Goal: Transaction & Acquisition: Purchase product/service

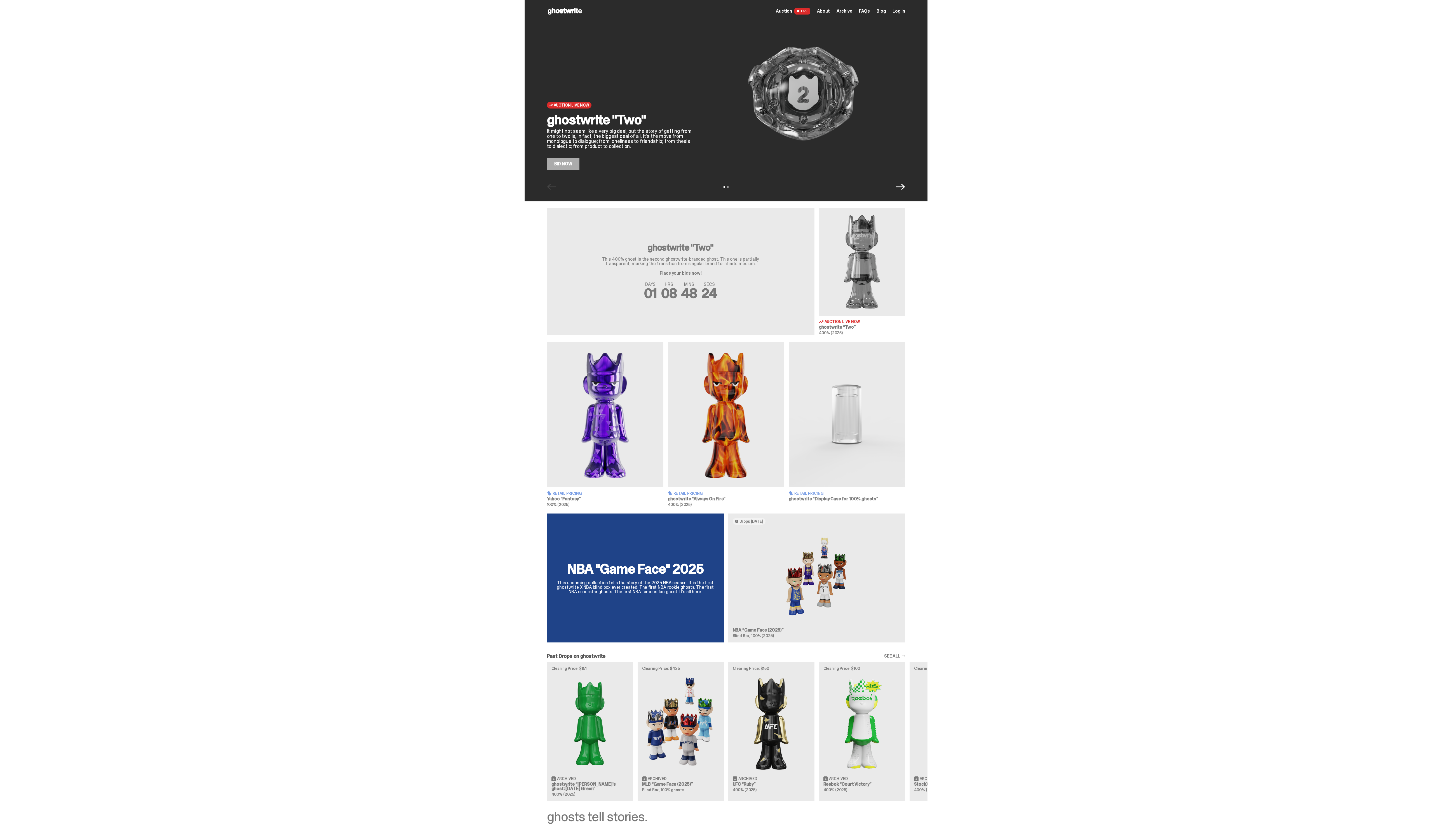
click at [635, 103] on div "Auction Live Now" at bounding box center [619, 105] width 145 height 7
click at [691, 122] on h2 "ghostwrite "Two"" at bounding box center [619, 120] width 145 height 14
click at [861, 113] on img at bounding box center [803, 94] width 203 height 153
click at [556, 177] on div "Auction Live Now ghostwrite "Two" It might not seem like a very big deal, but t…" at bounding box center [726, 101] width 403 height 201
click at [562, 169] on link "Bid Now" at bounding box center [564, 164] width 33 height 12
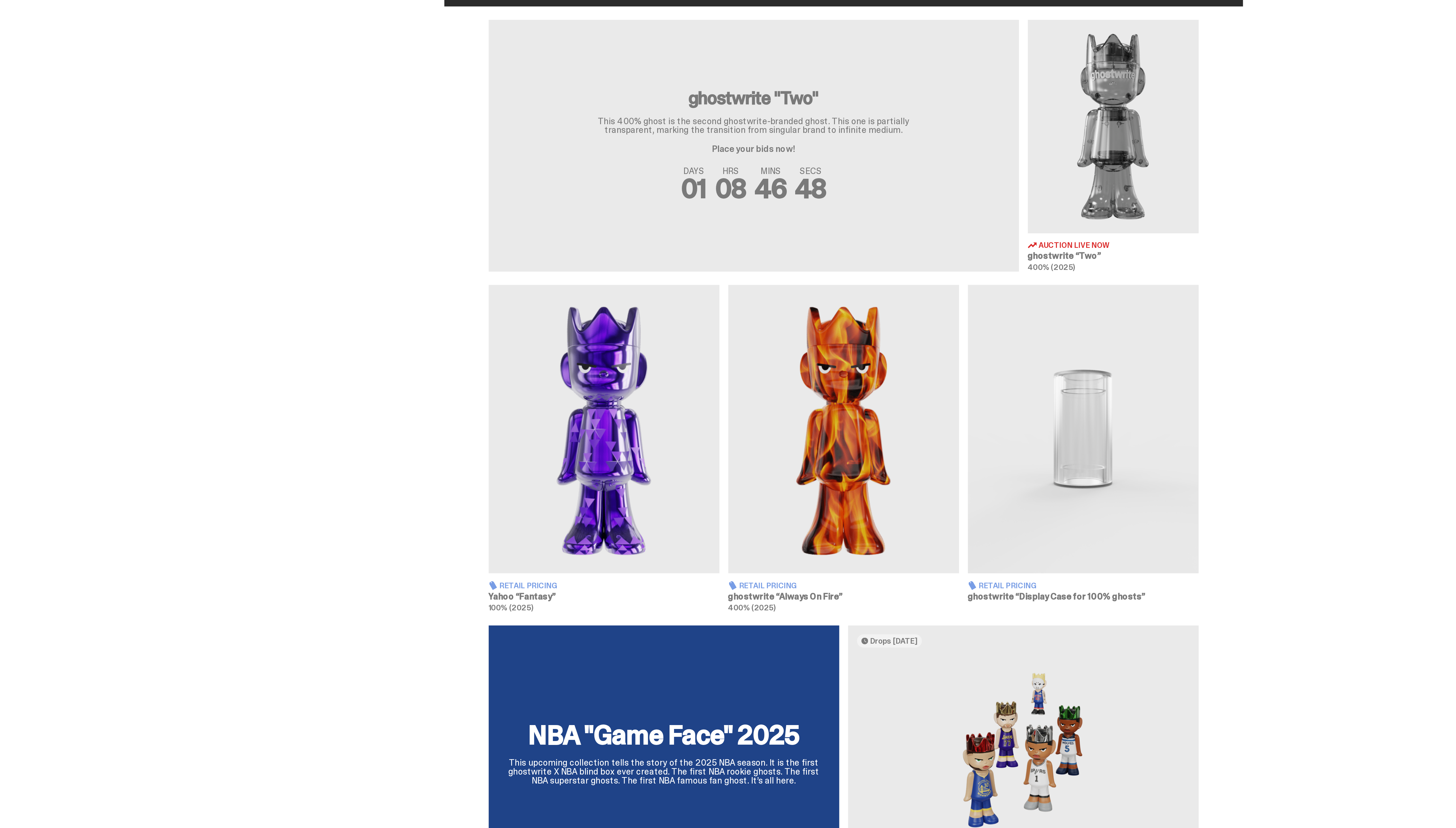
click at [603, 433] on img at bounding box center [605, 414] width 116 height 145
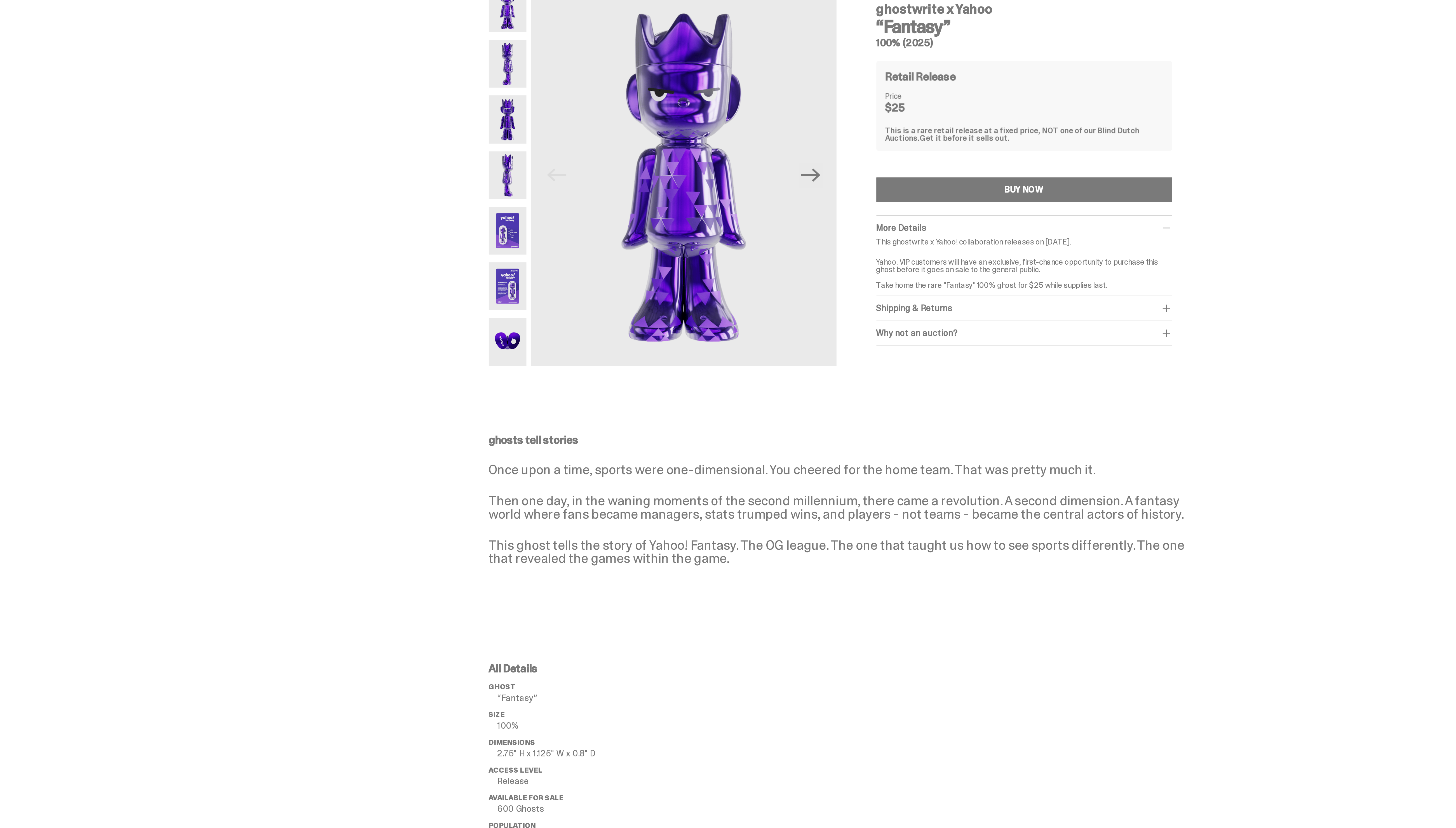
click at [558, 213] on img at bounding box center [557, 202] width 19 height 24
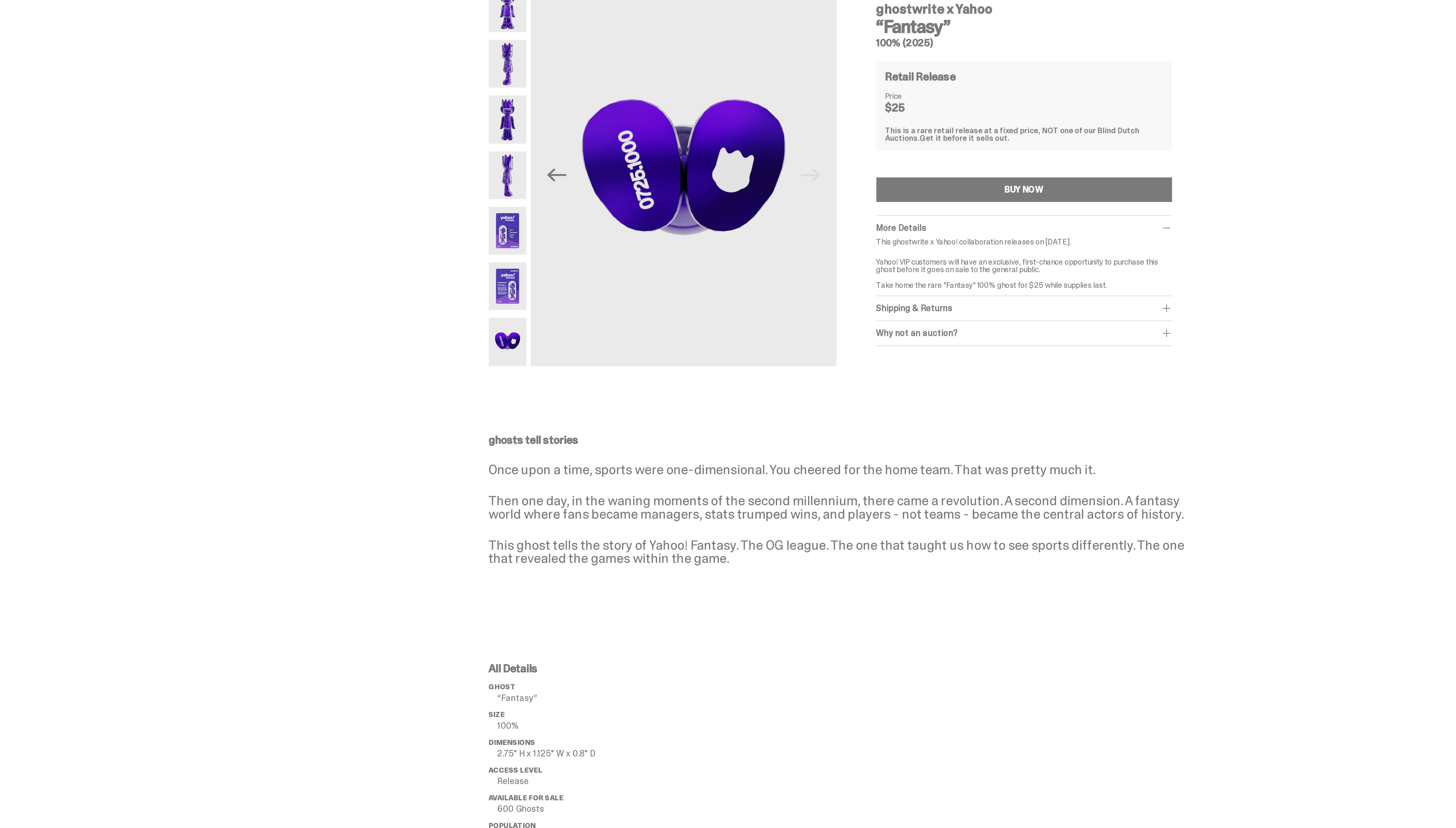
click at [558, 161] on div at bounding box center [557, 119] width 19 height 193
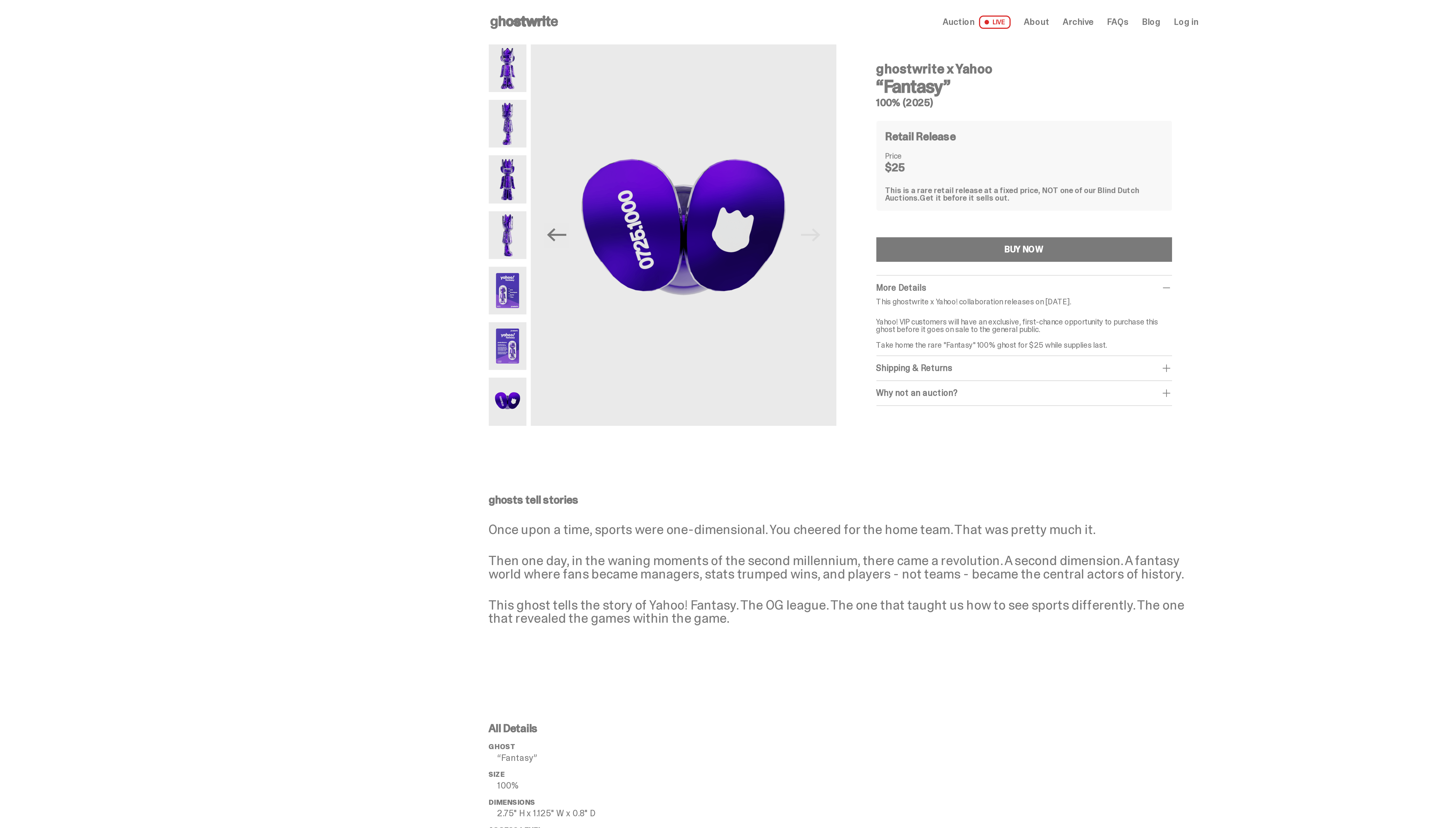
click at [555, 54] on img at bounding box center [557, 62] width 19 height 24
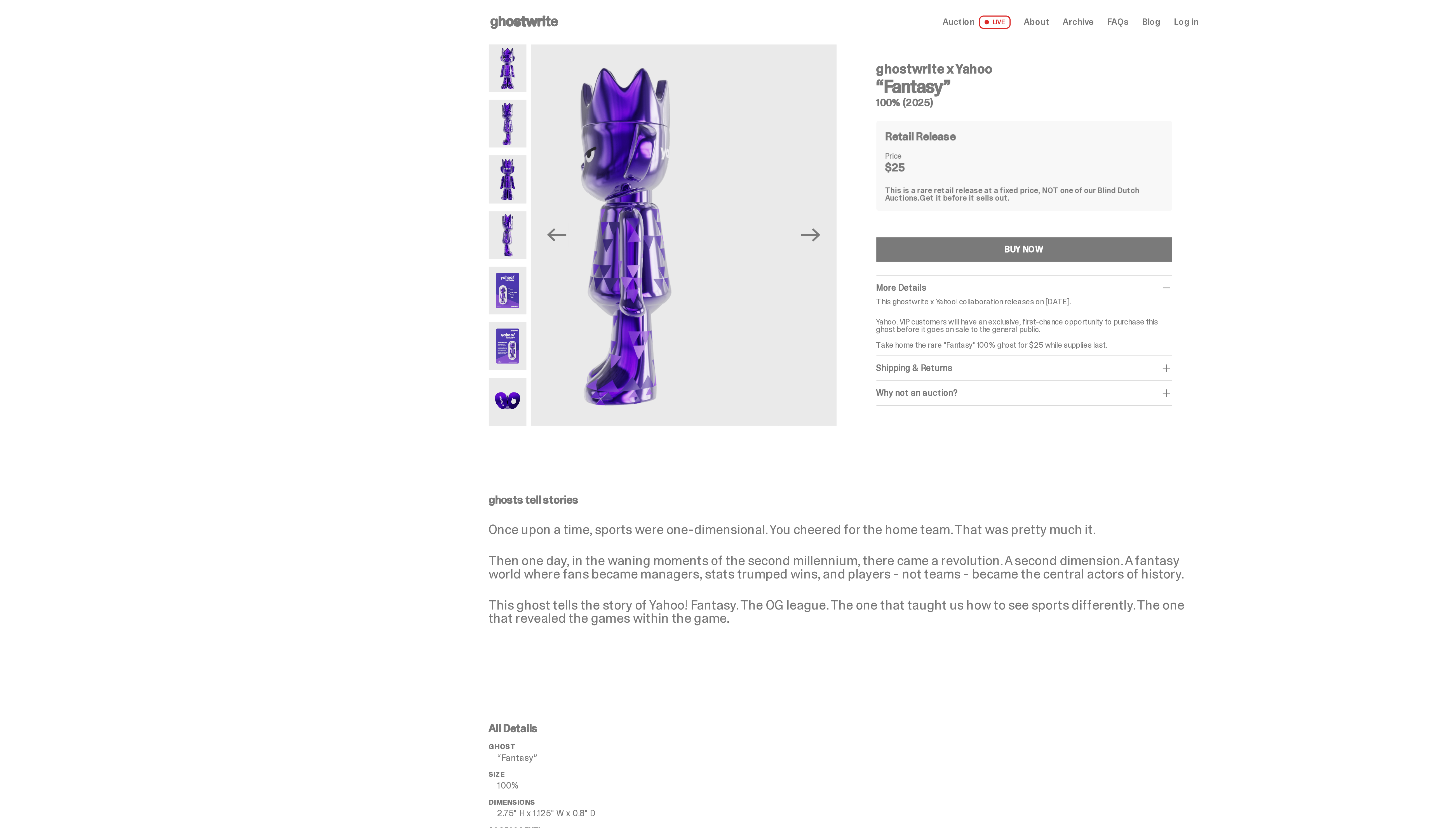
click at [559, 93] on img at bounding box center [557, 90] width 19 height 24
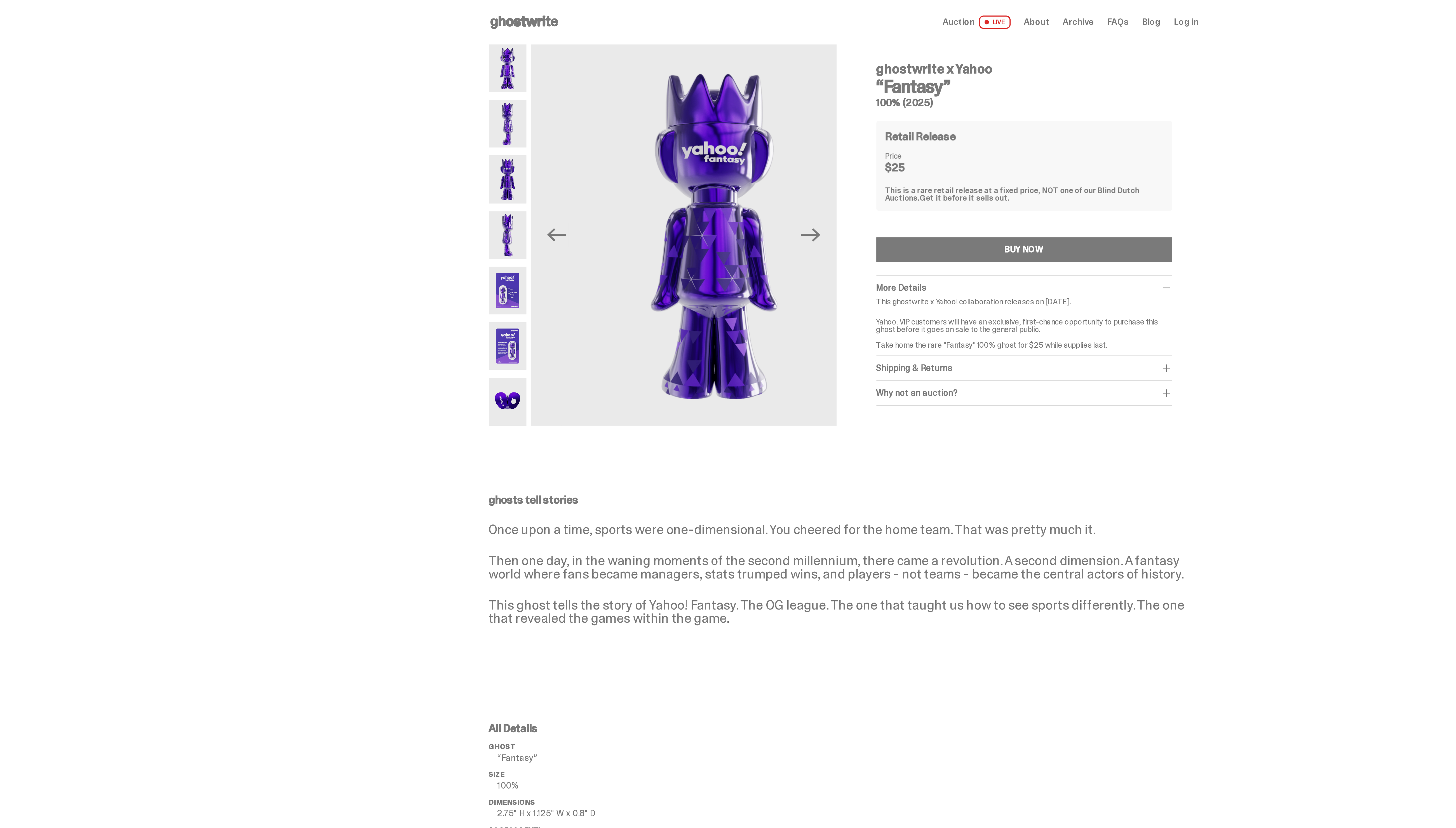
click at [560, 127] on img at bounding box center [557, 119] width 19 height 24
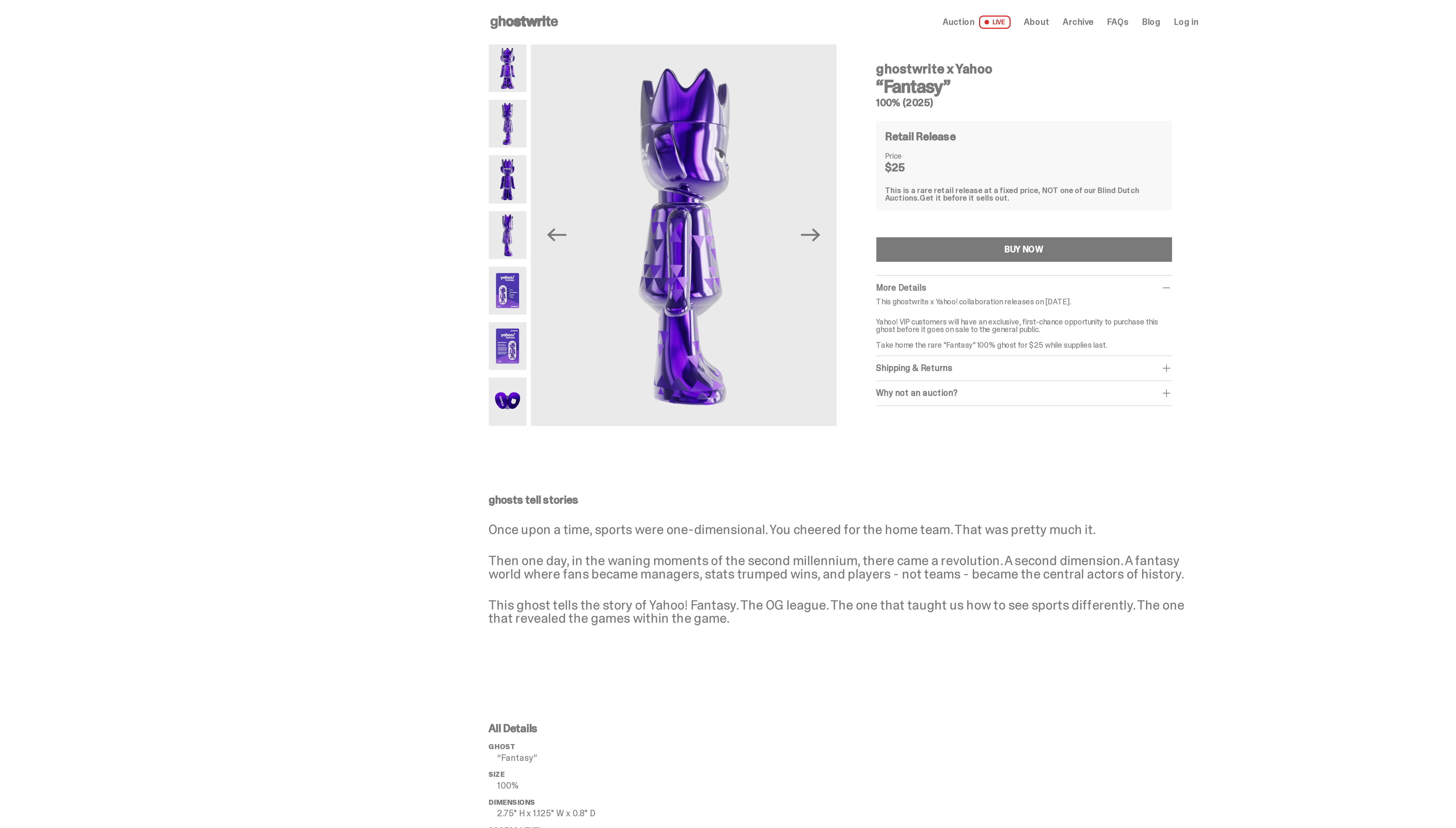
click at [563, 153] on img at bounding box center [557, 146] width 19 height 24
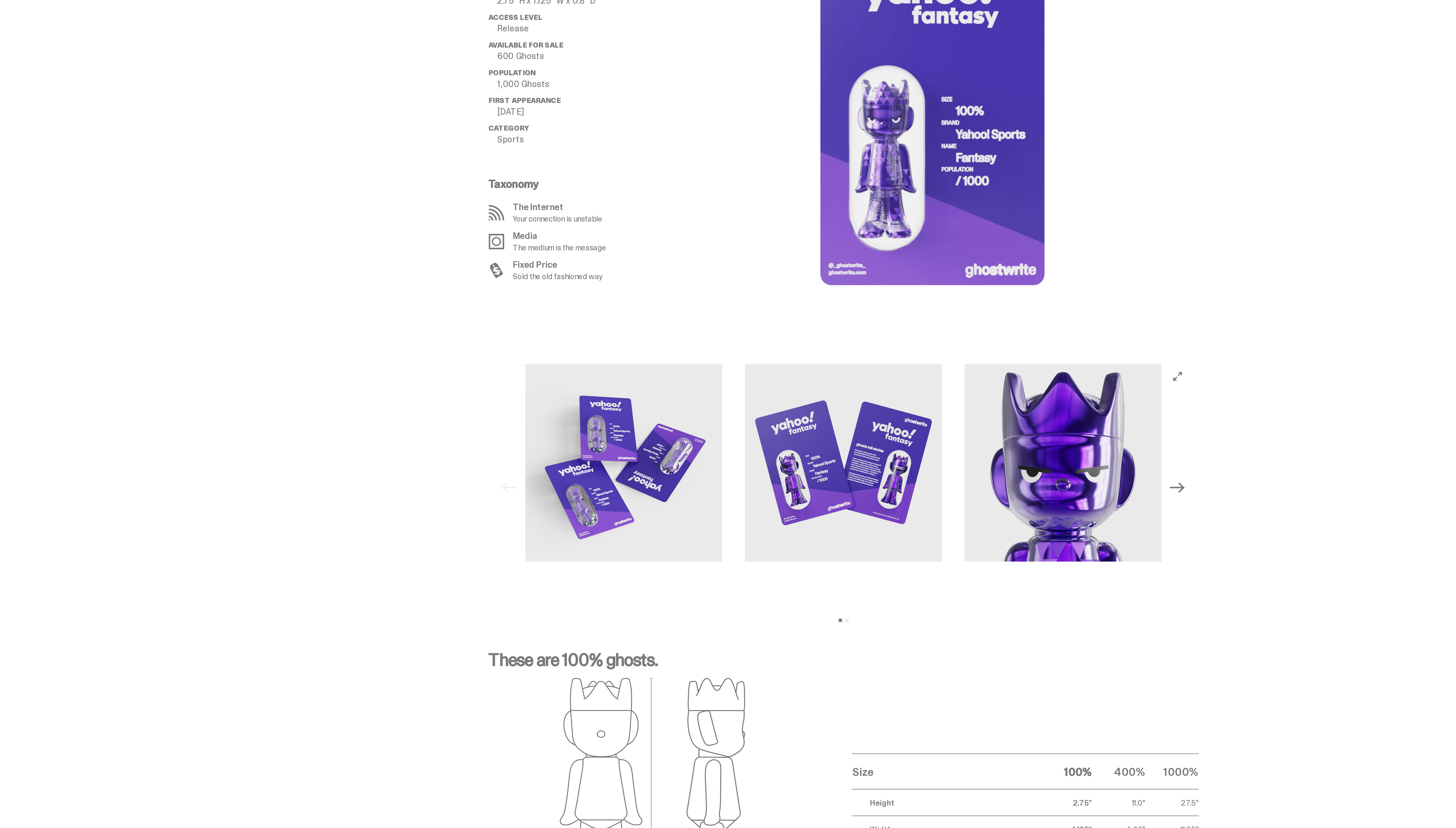
scroll to position [89, 0]
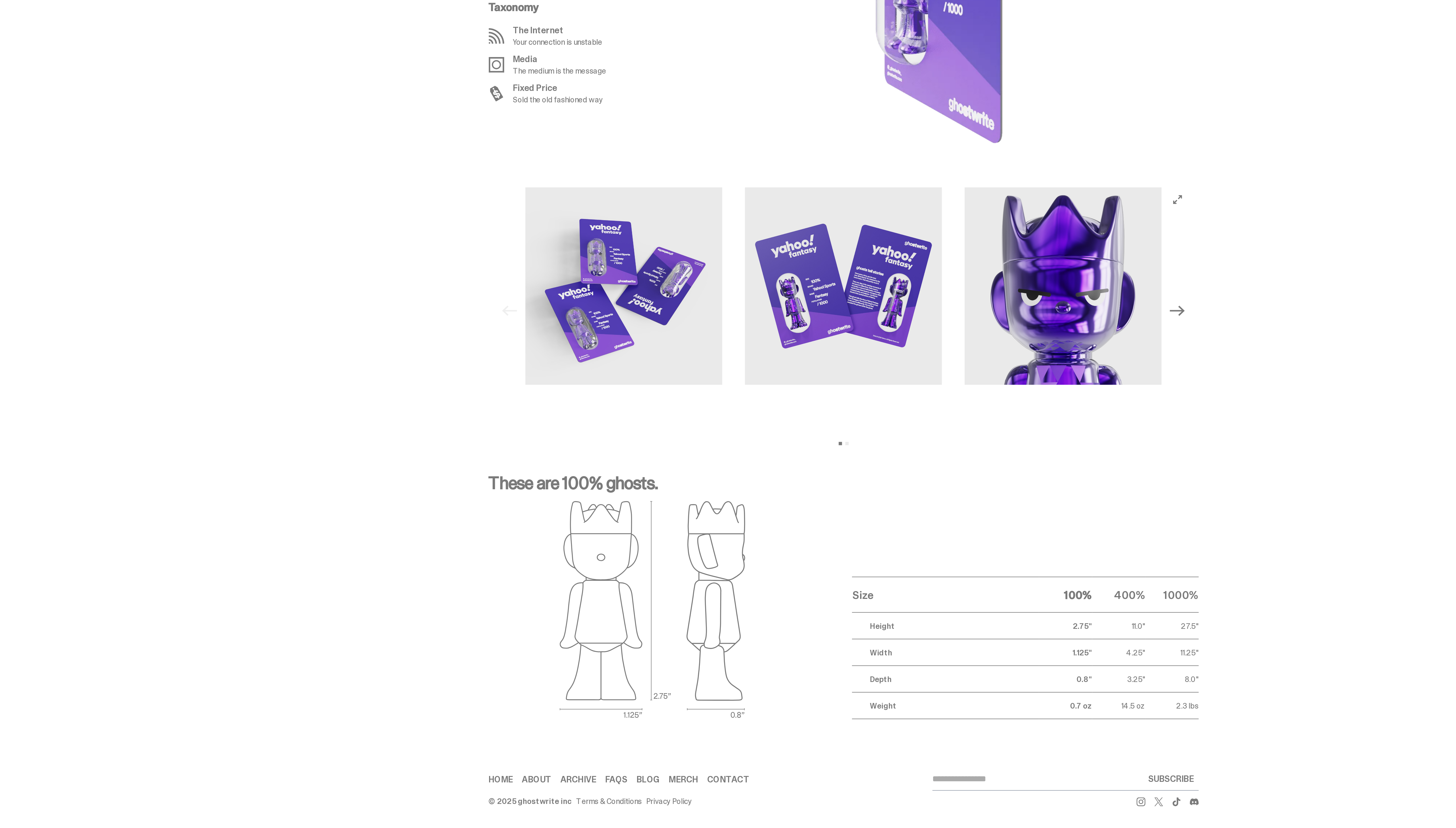
click at [894, 569] on icon "Next" at bounding box center [894, 566] width 7 height 7
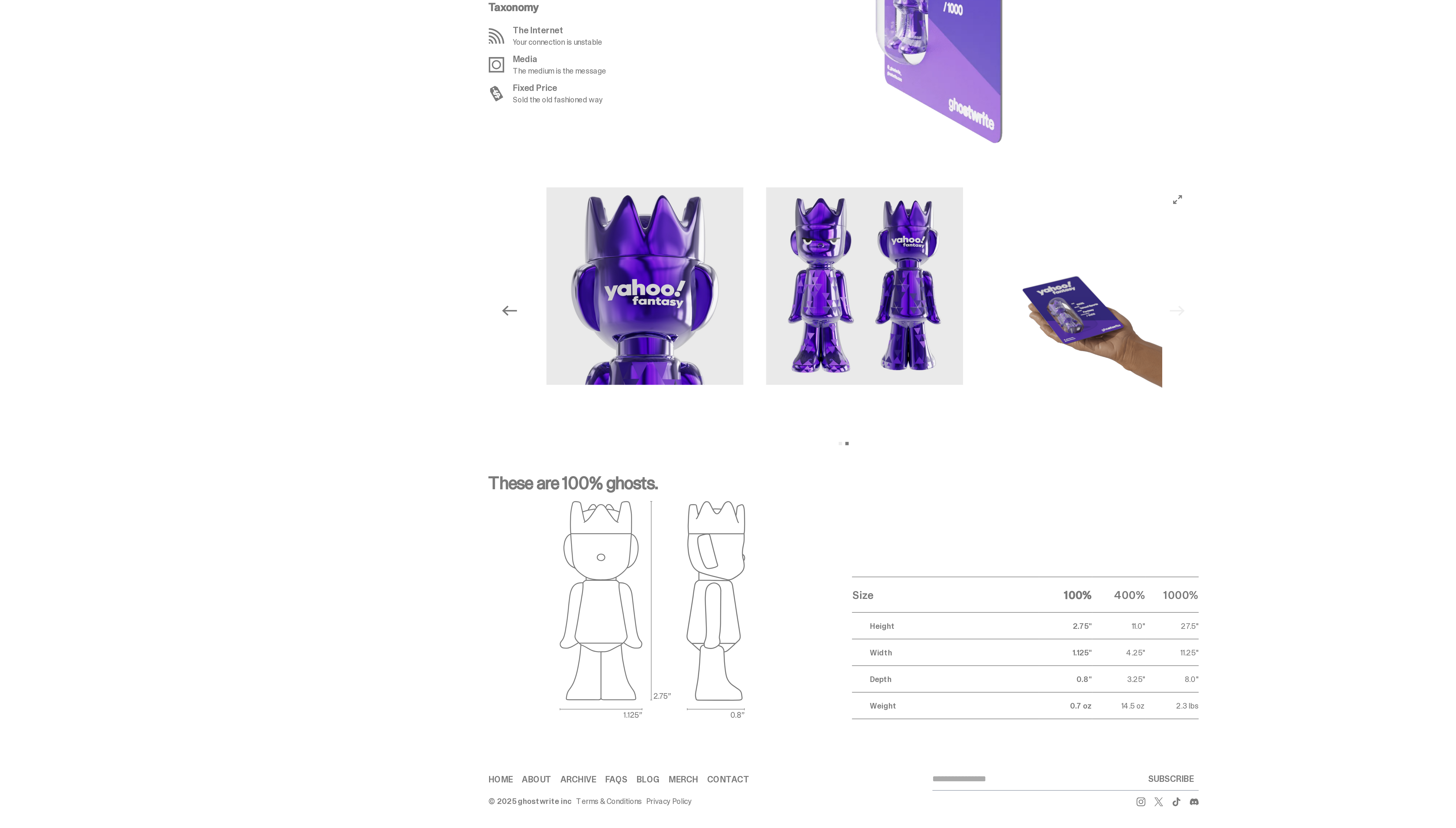
click at [894, 569] on div "Previous Next View slide 1 View slide 2" at bounding box center [726, 567] width 349 height 124
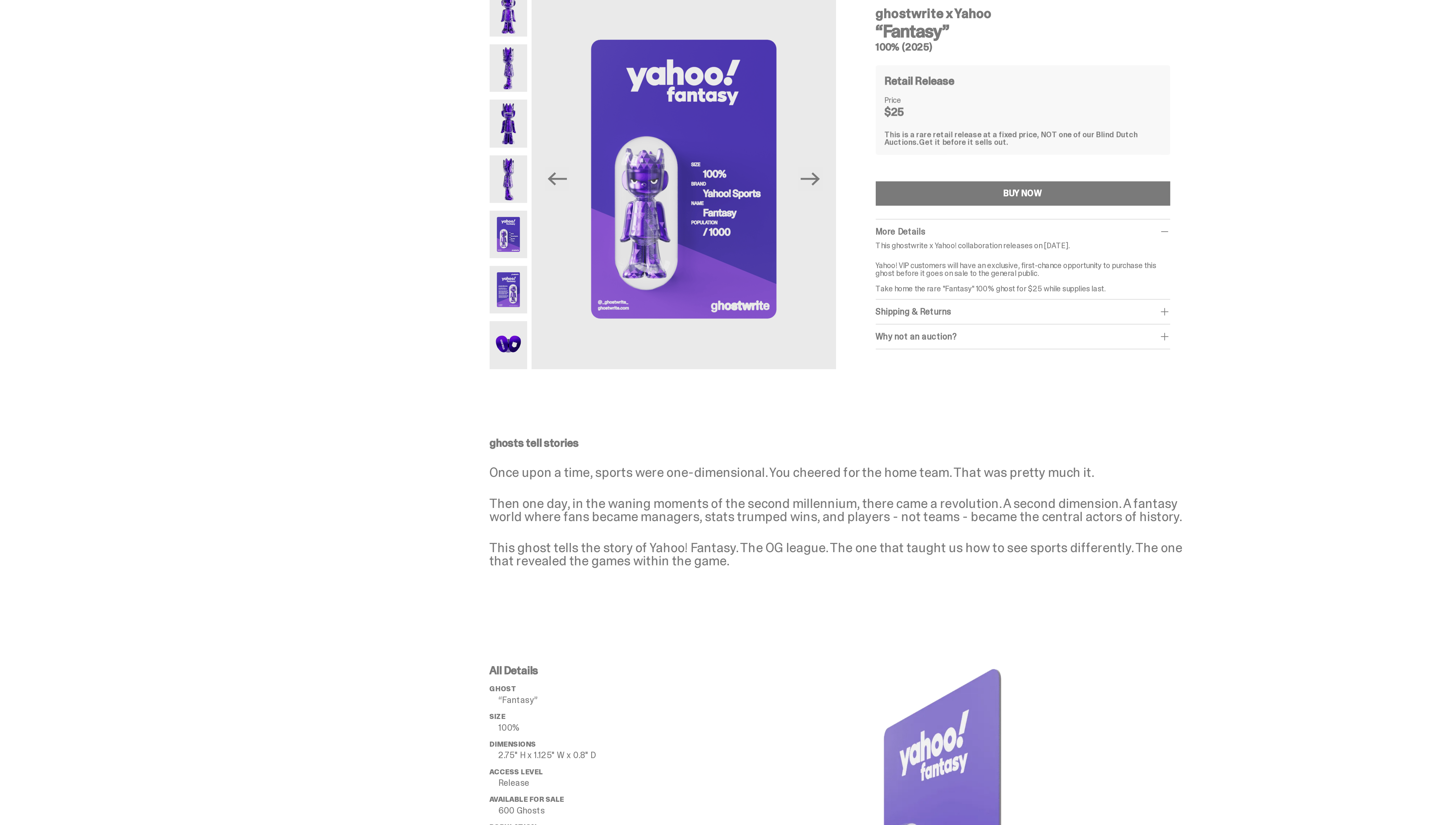
scroll to position [0, 0]
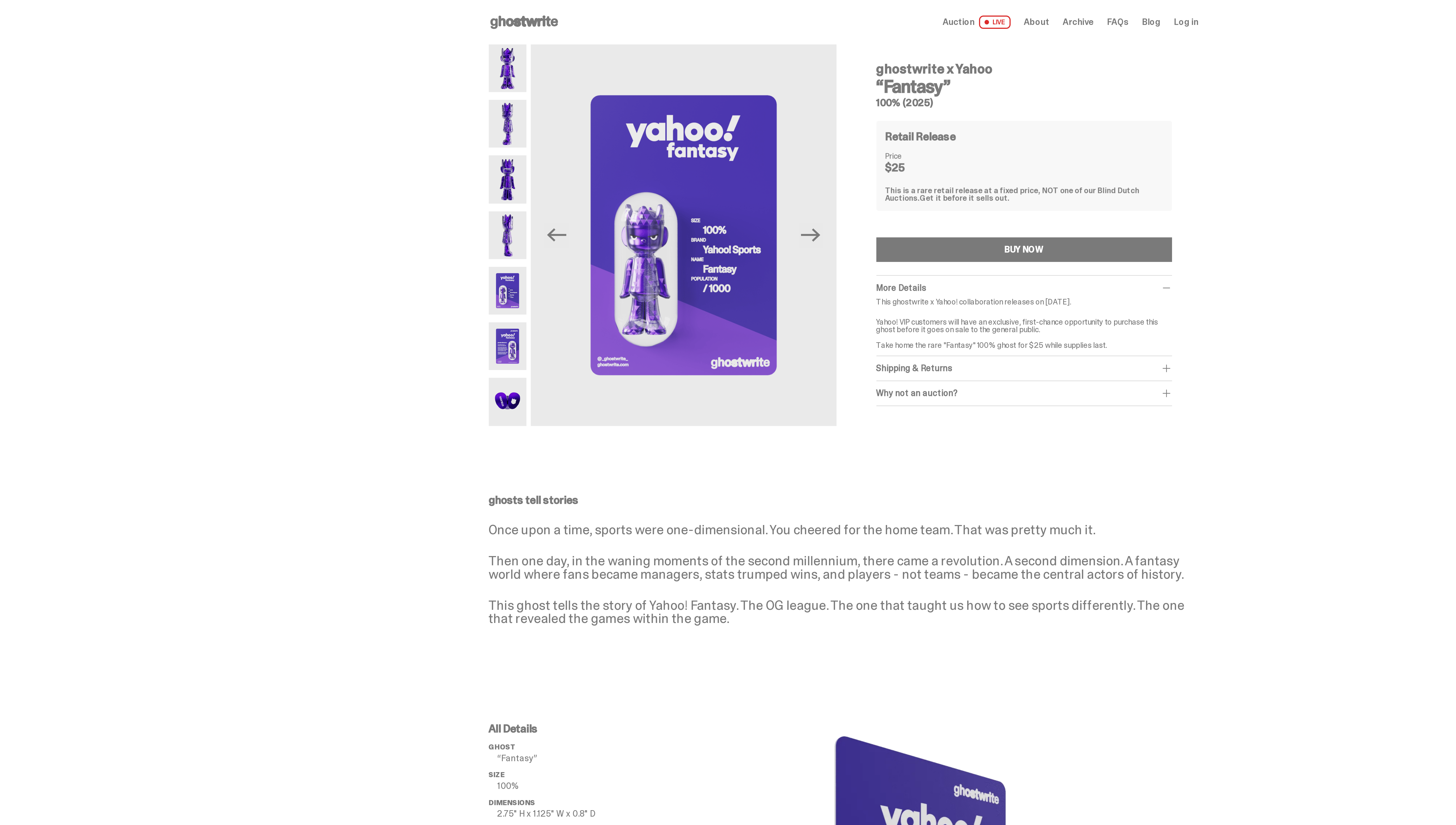
click at [560, 152] on img at bounding box center [557, 146] width 19 height 24
click at [555, 113] on img at bounding box center [557, 119] width 19 height 24
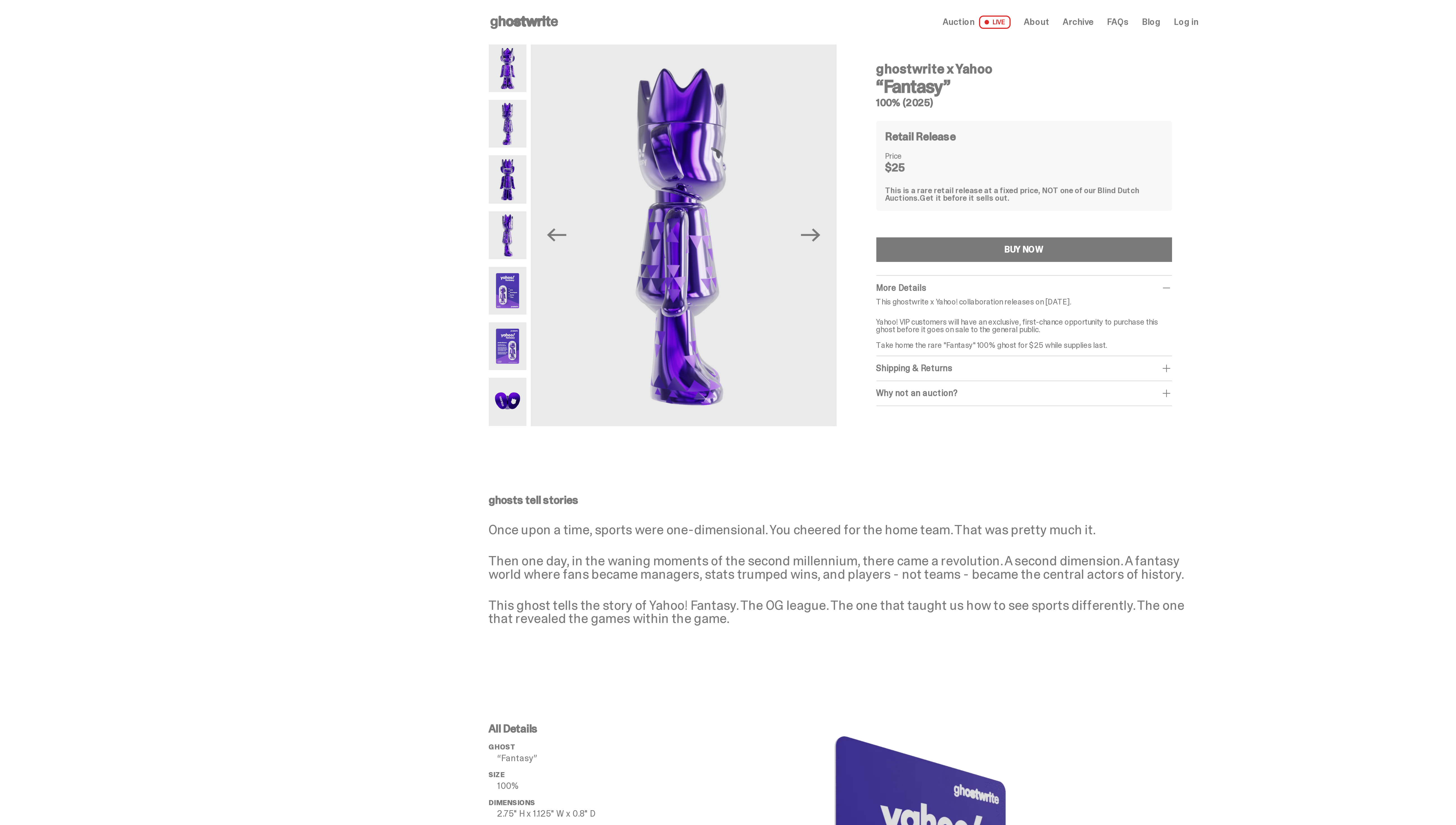
click at [560, 82] on img at bounding box center [557, 90] width 19 height 24
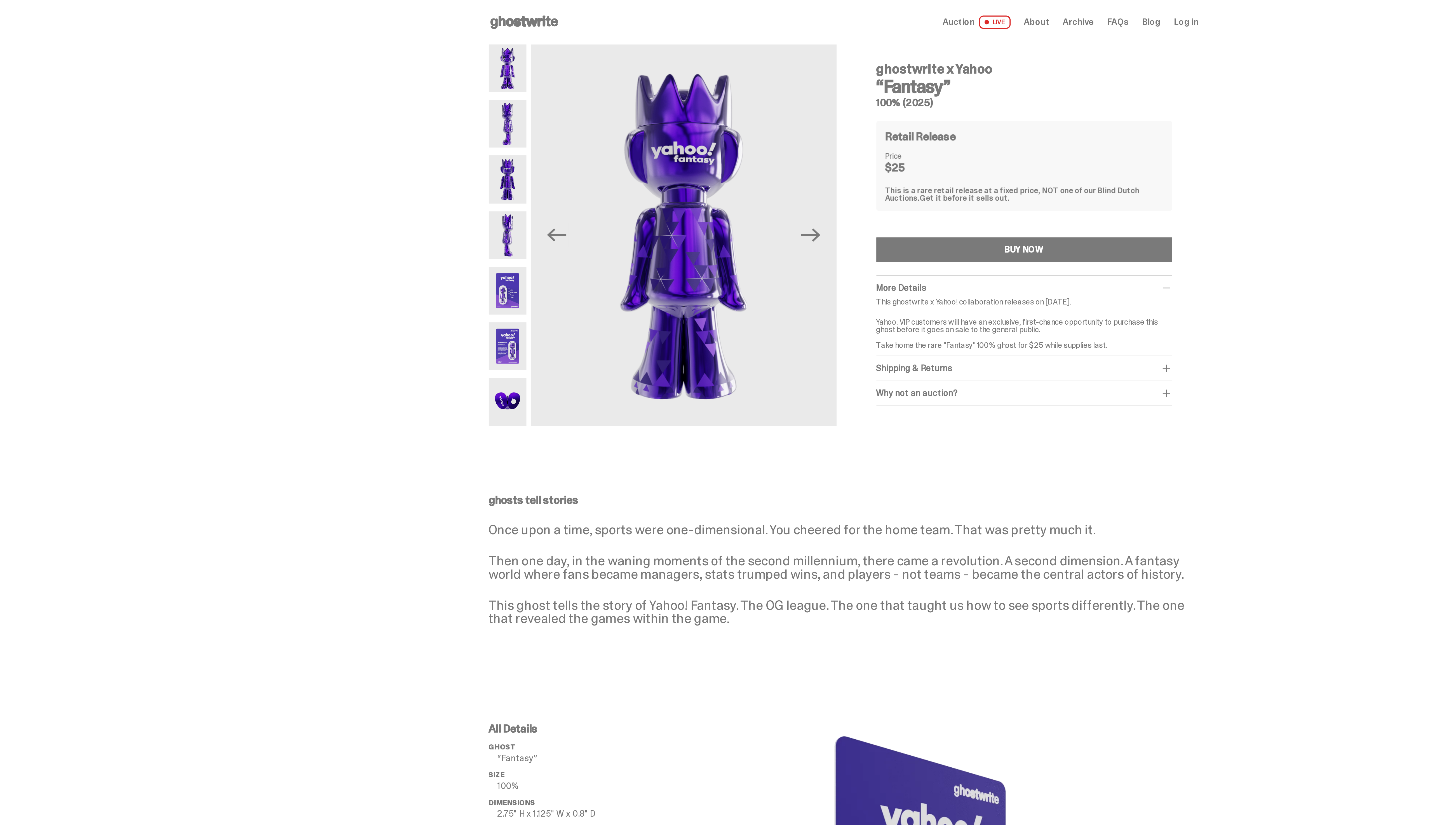
click at [566, 57] on img at bounding box center [557, 62] width 19 height 24
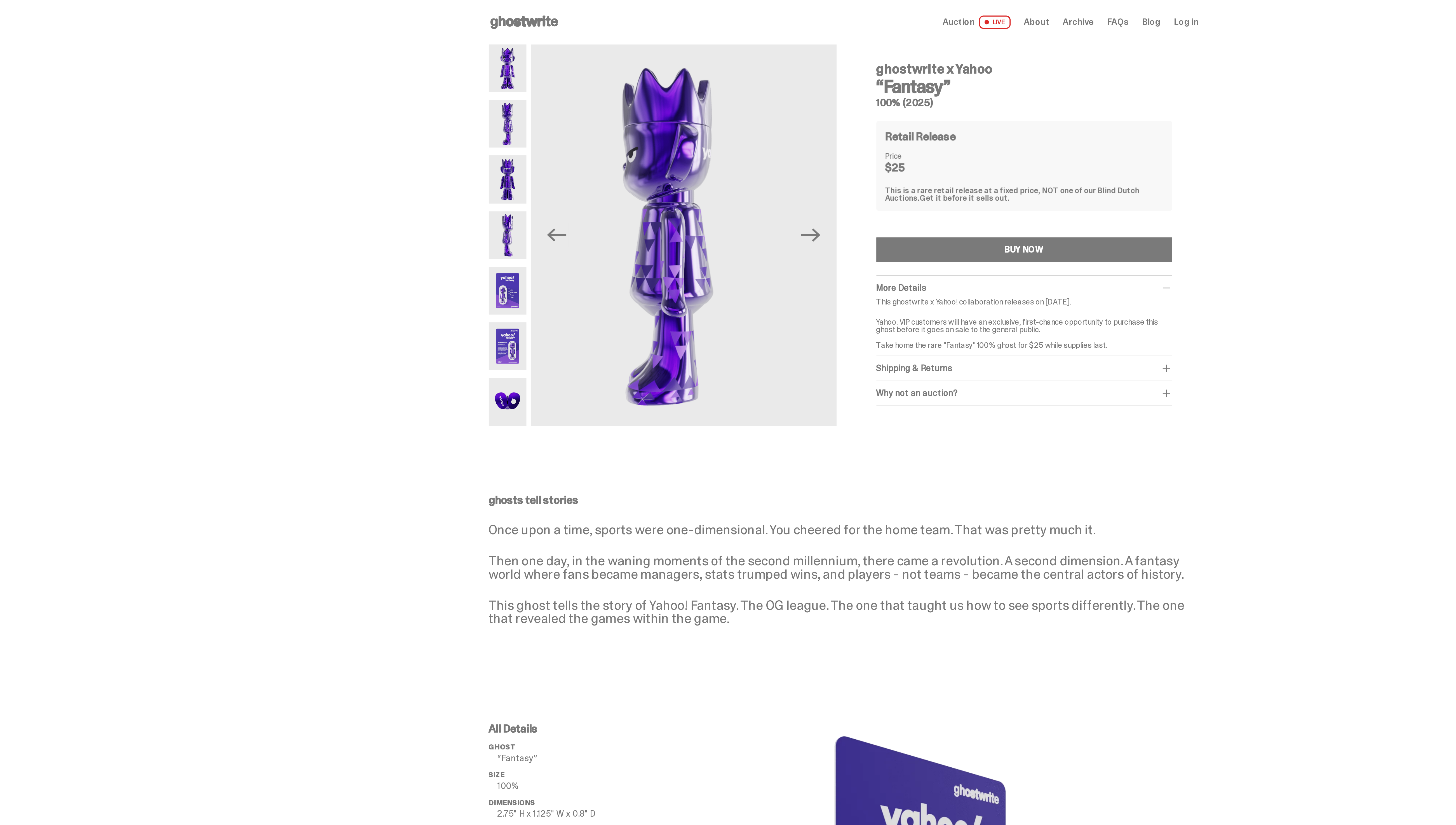
click at [556, 27] on img at bounding box center [557, 34] width 19 height 24
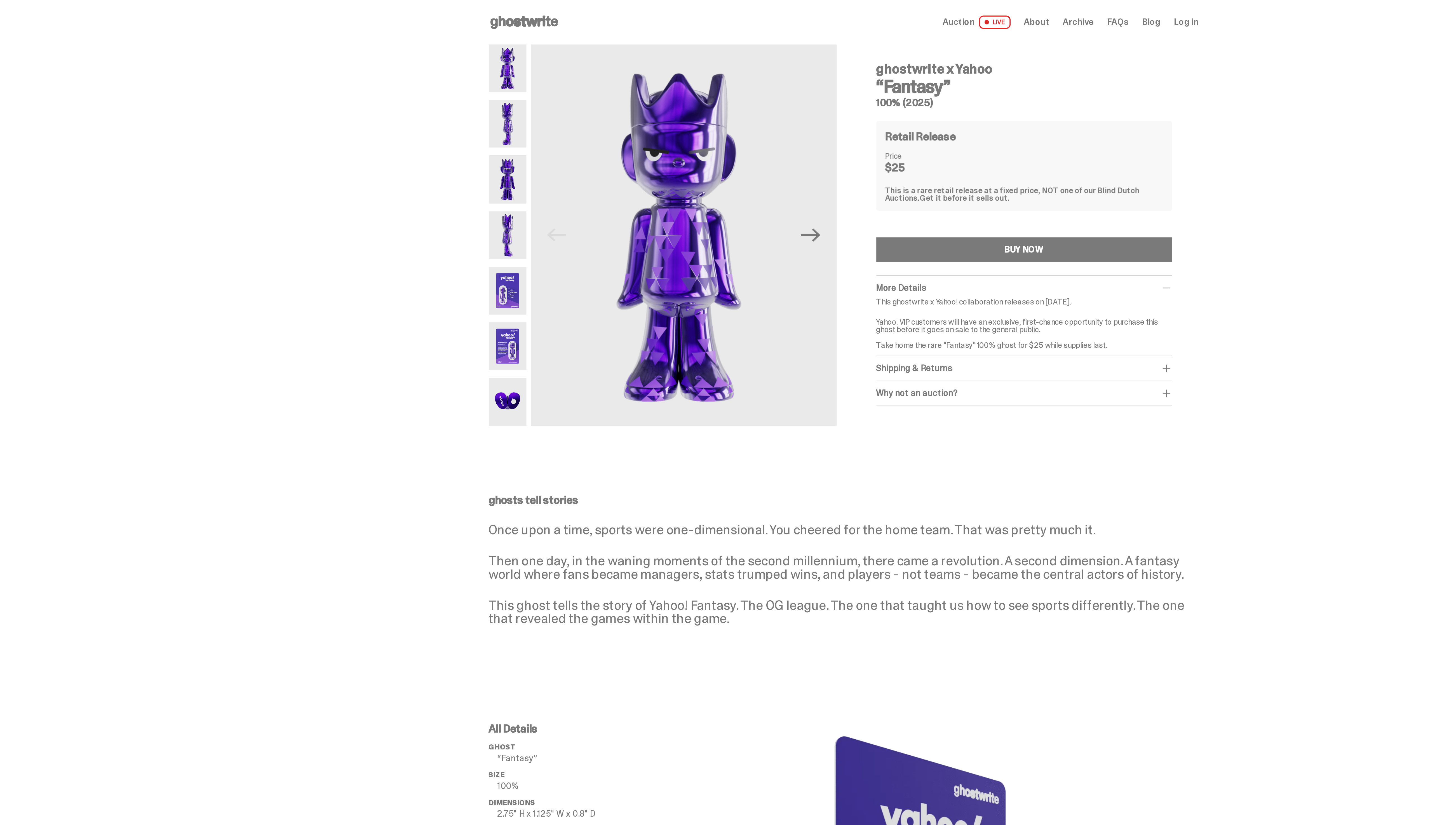
click at [540, 174] on div "ghostwrite x Yahoo “Fantasy” 100% (2025) Previous Next ghostwrite x Yahoo “Fant…" at bounding box center [726, 123] width 1452 height 200
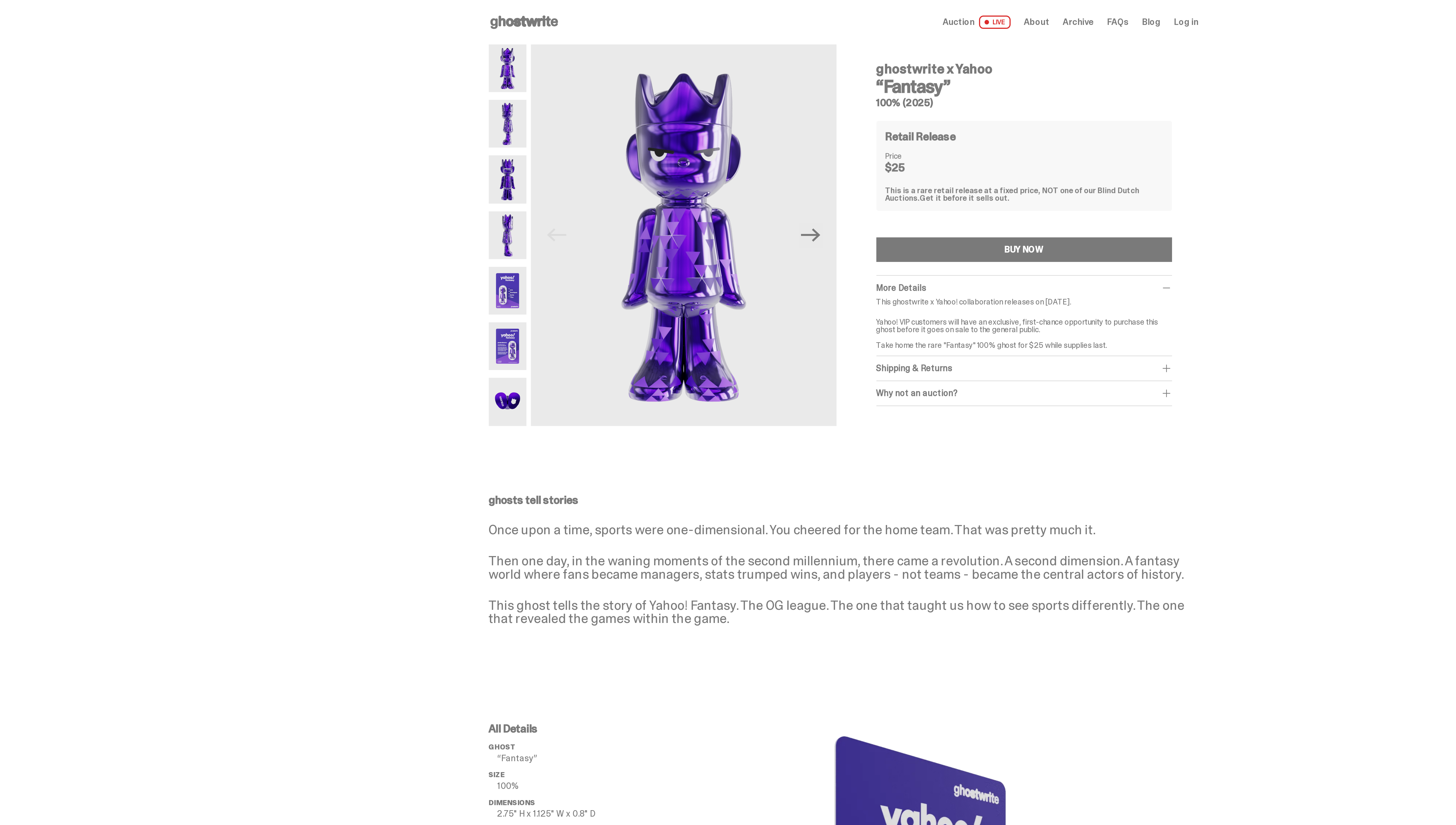
click at [845, 10] on span "Archive" at bounding box center [844, 11] width 16 height 5
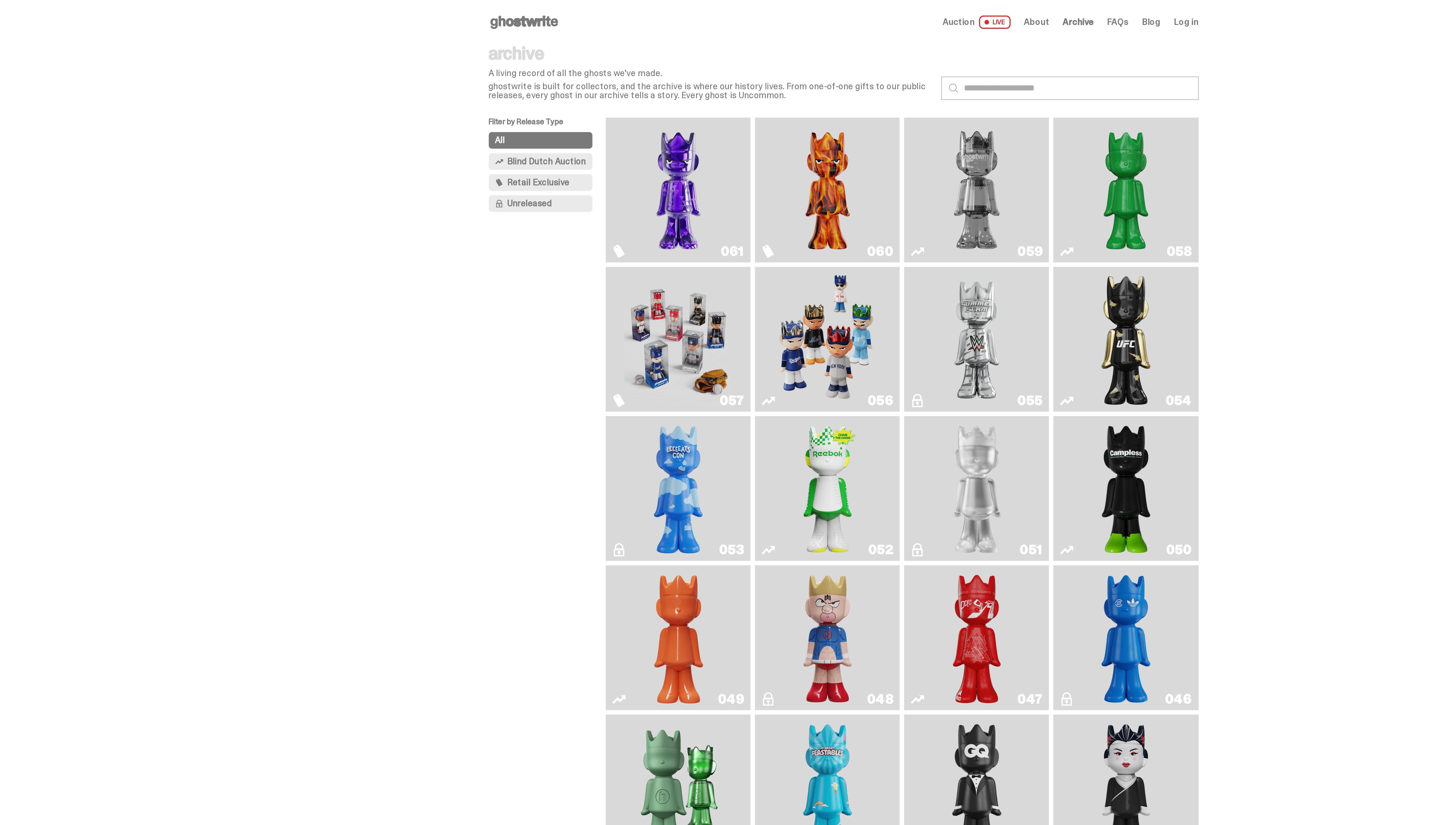
click at [751, 111] on link "060" at bounding box center [717, 96] width 66 height 68
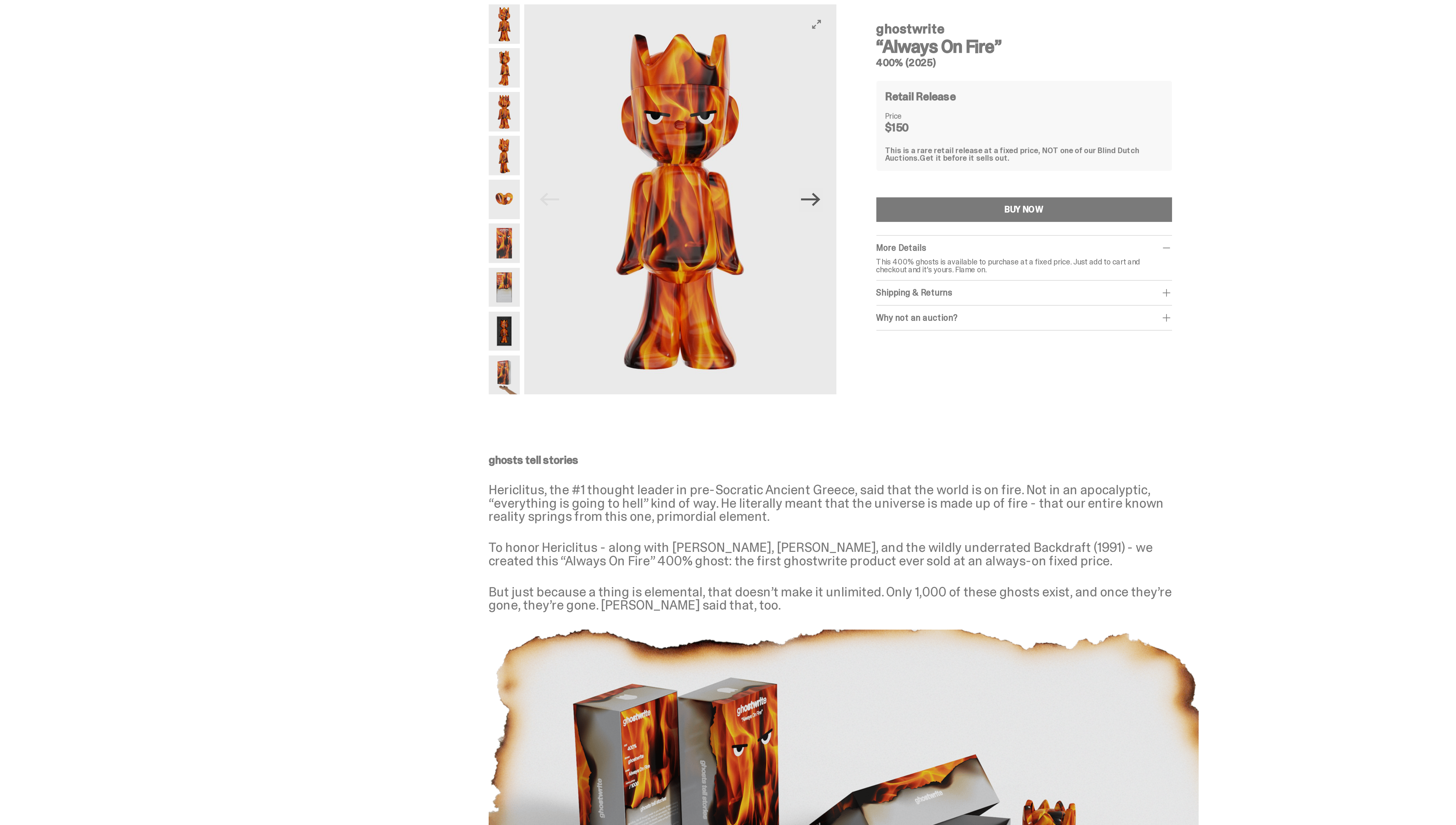
click at [712, 119] on icon "Next" at bounding box center [709, 120] width 10 height 10
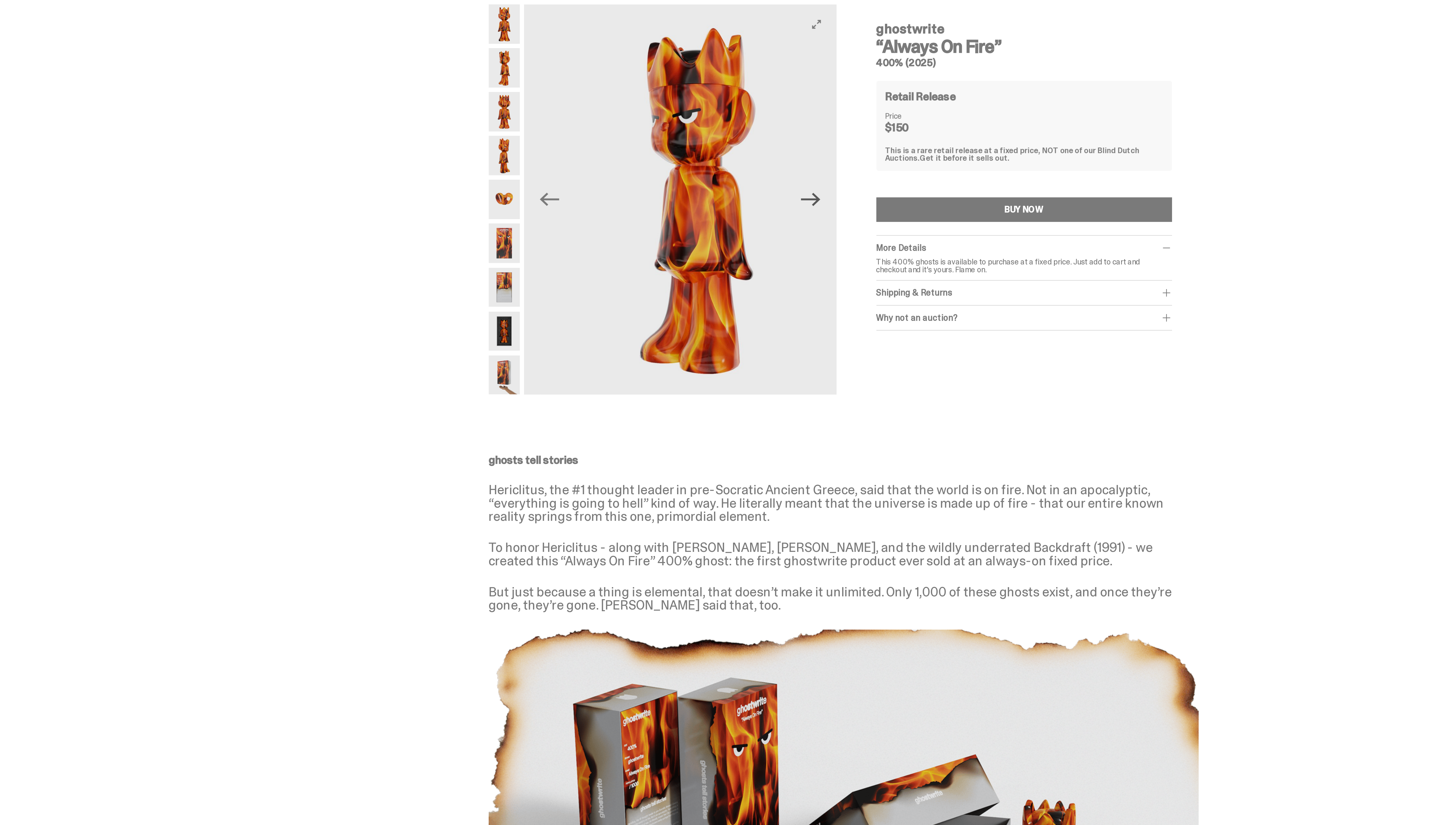
click at [712, 119] on icon "Next" at bounding box center [709, 120] width 10 height 10
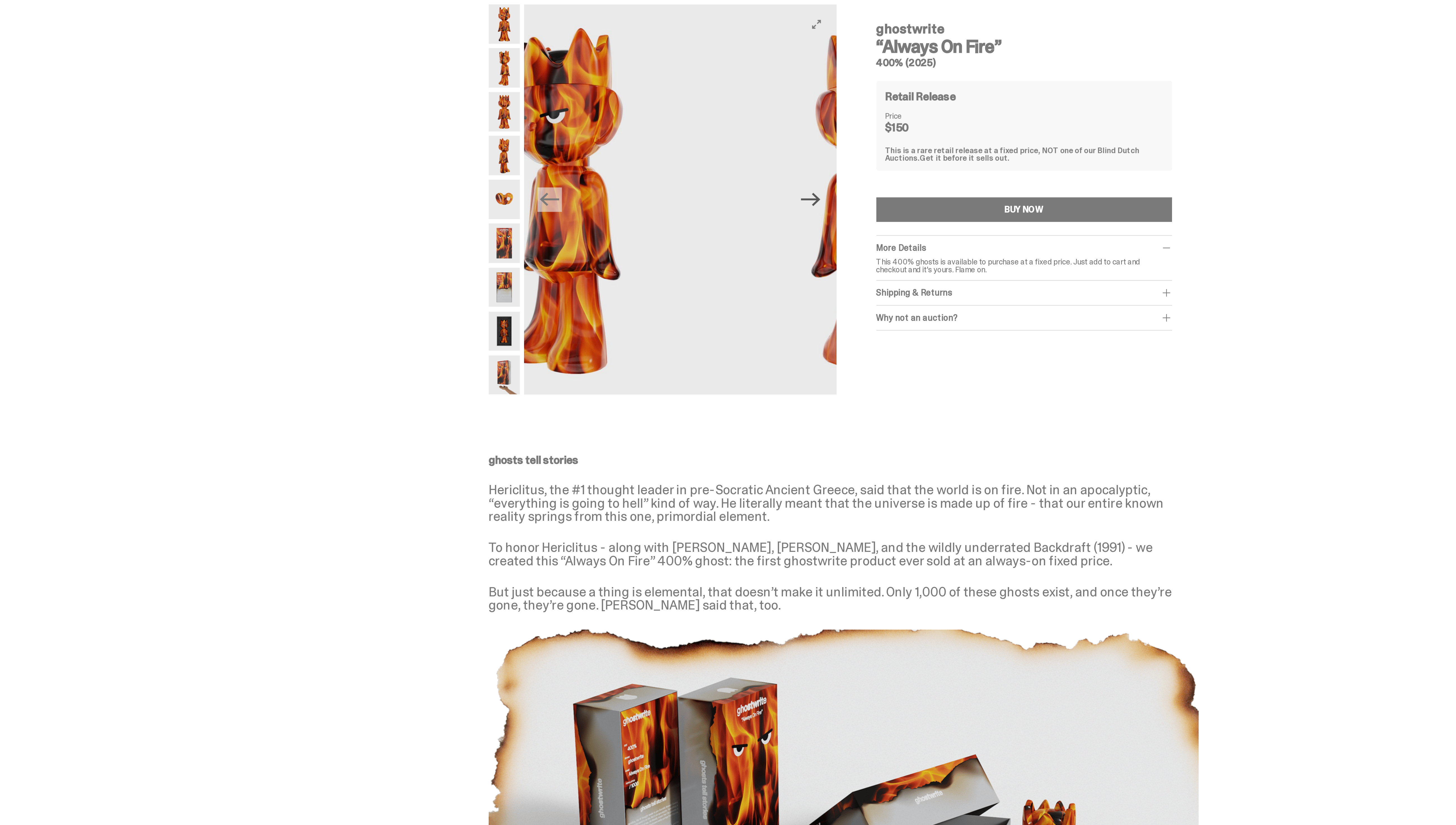
click at [712, 119] on icon "Next" at bounding box center [709, 120] width 10 height 10
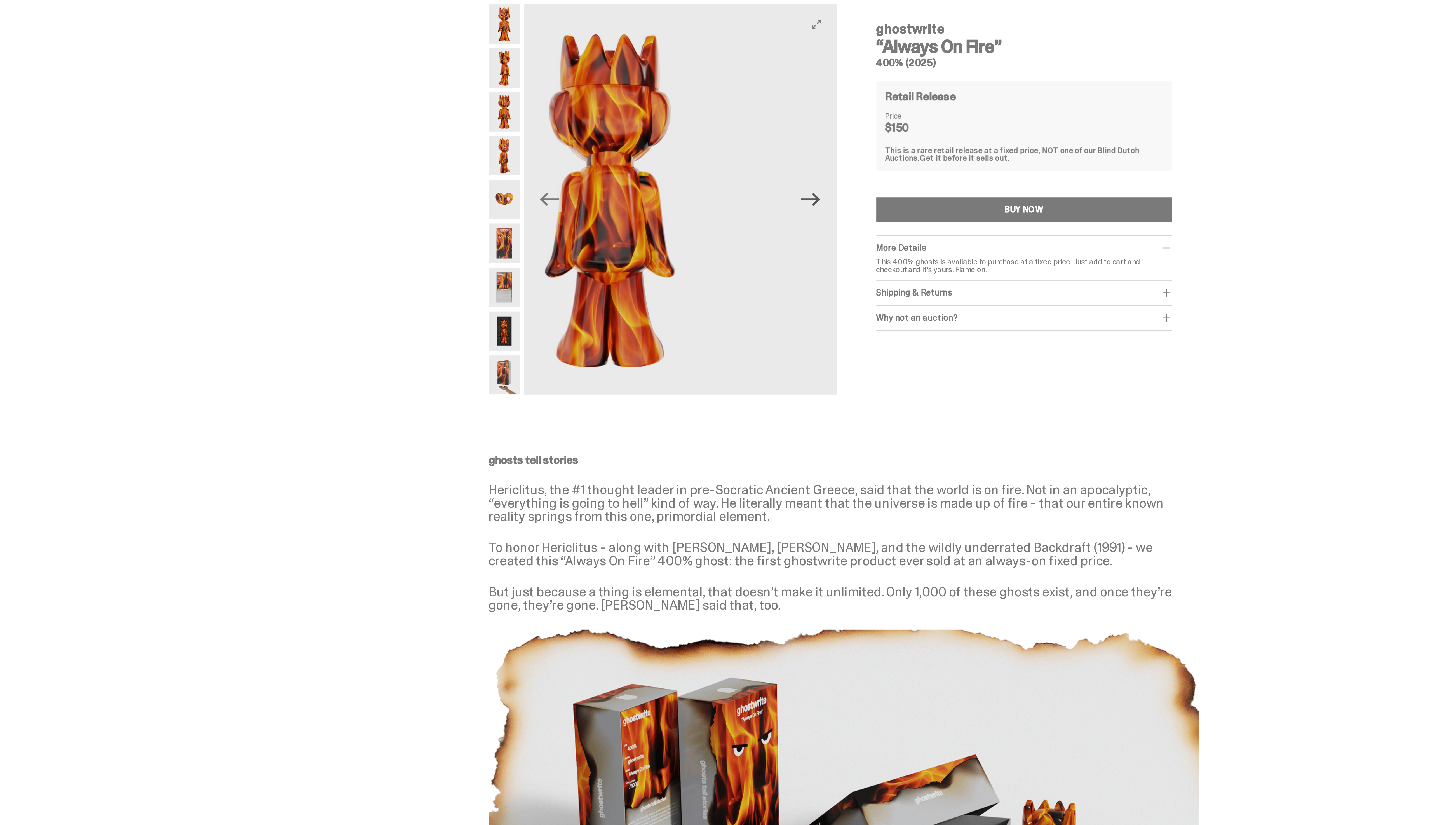
click at [712, 119] on icon "Next" at bounding box center [709, 120] width 10 height 10
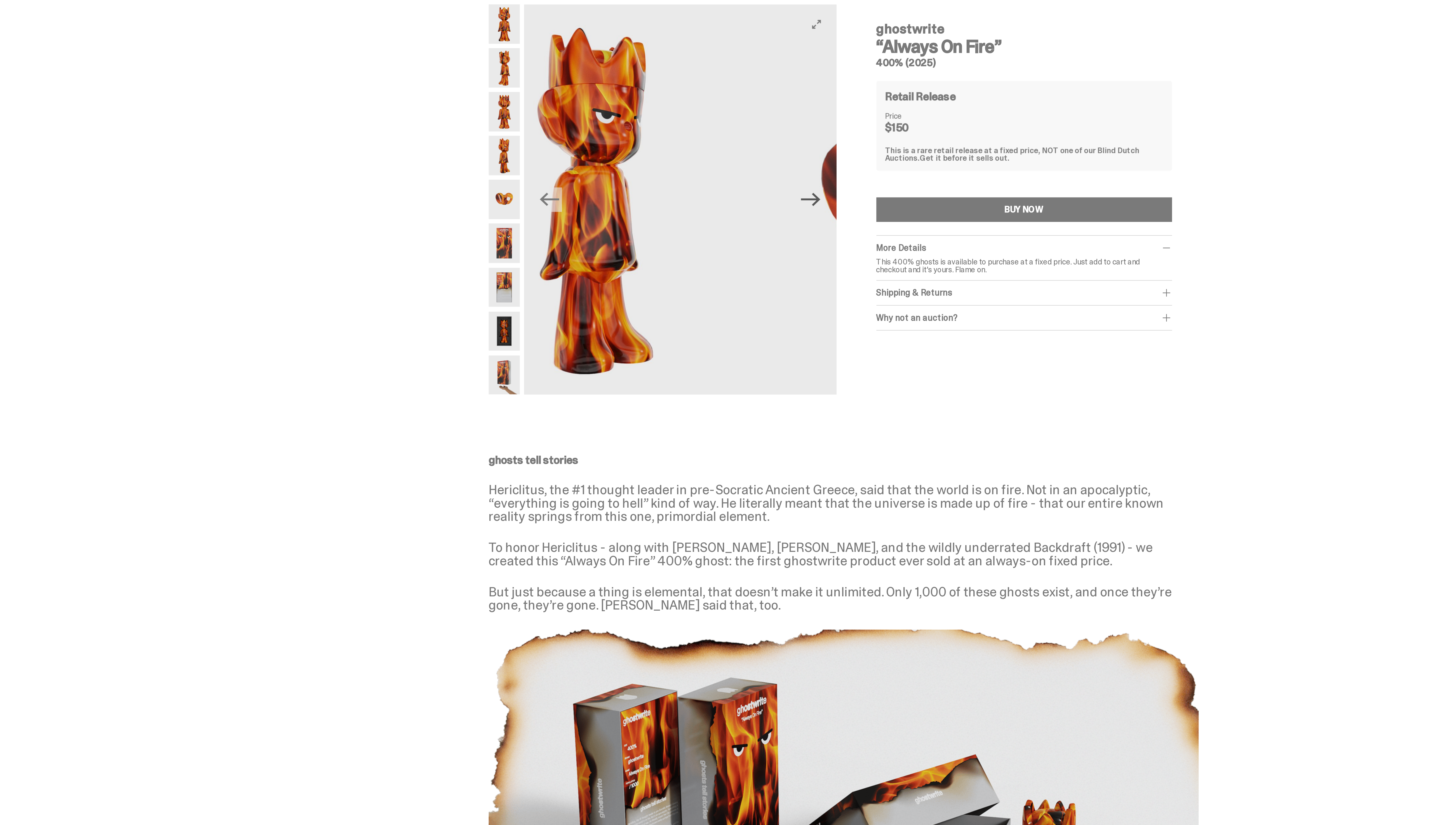
click at [712, 119] on icon "Next" at bounding box center [709, 120] width 10 height 10
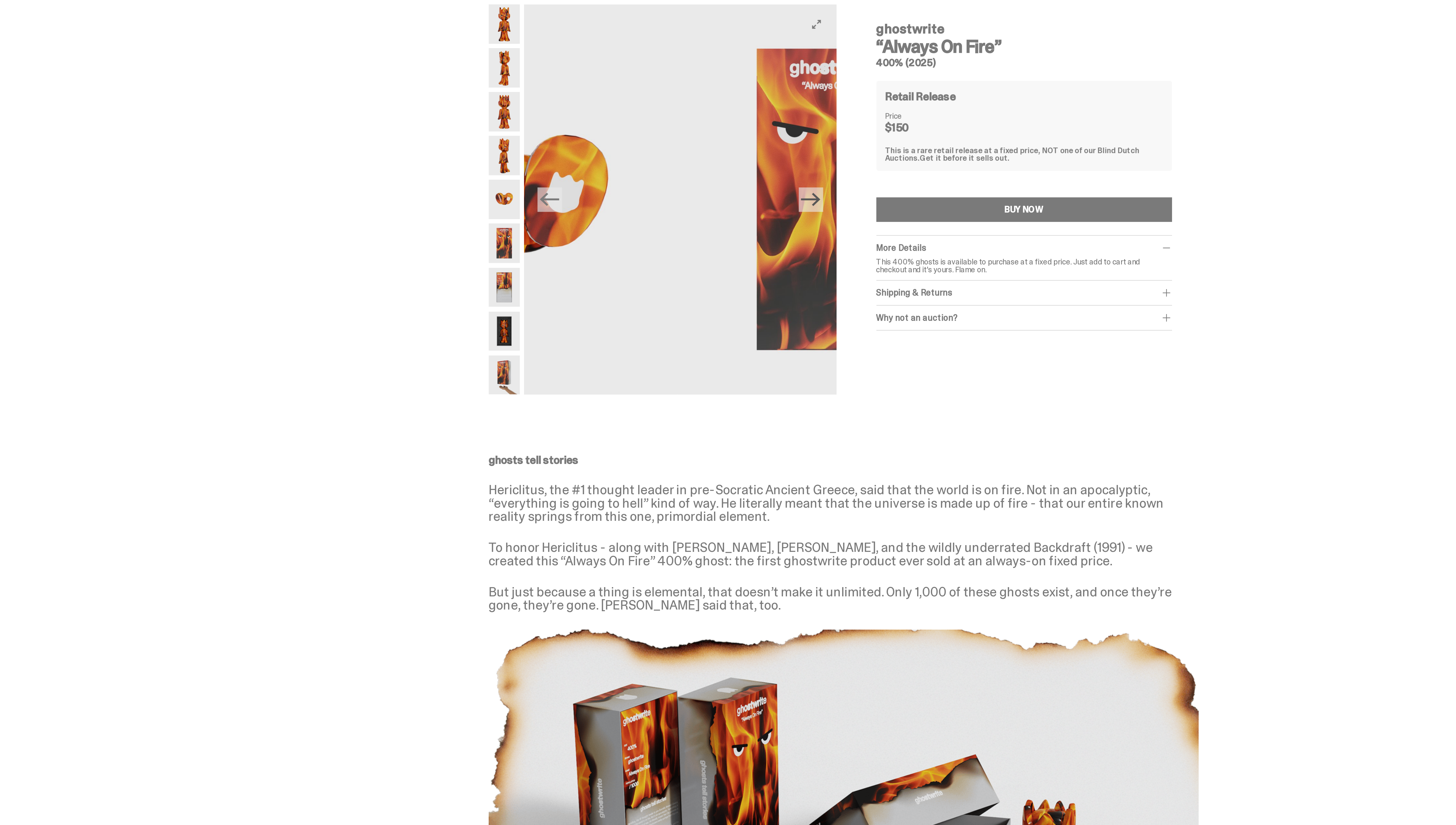
click at [712, 119] on icon "Next" at bounding box center [709, 120] width 10 height 10
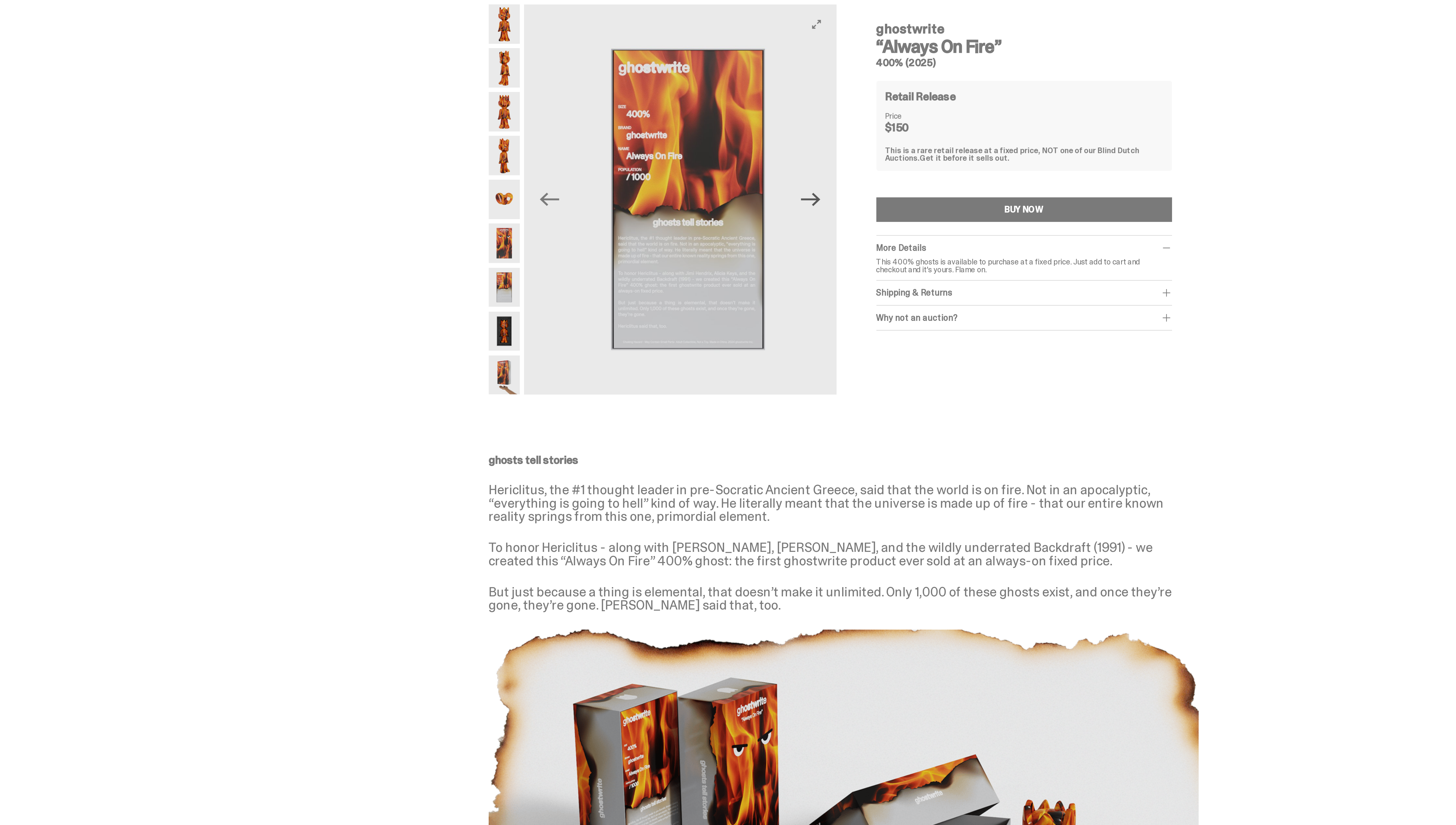
click at [712, 119] on icon "Next" at bounding box center [709, 120] width 10 height 10
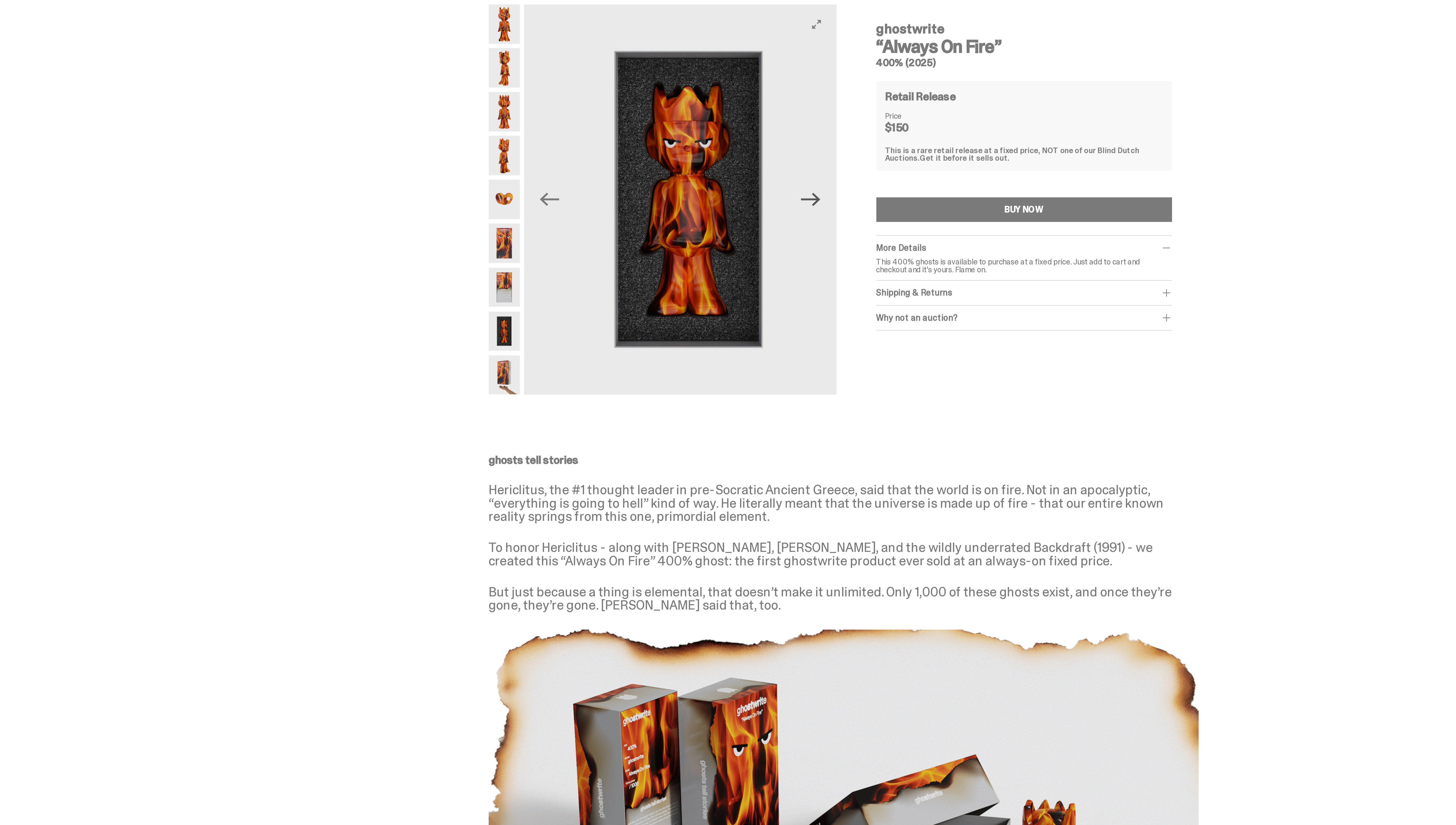
click at [712, 119] on icon "Next" at bounding box center [709, 120] width 10 height 10
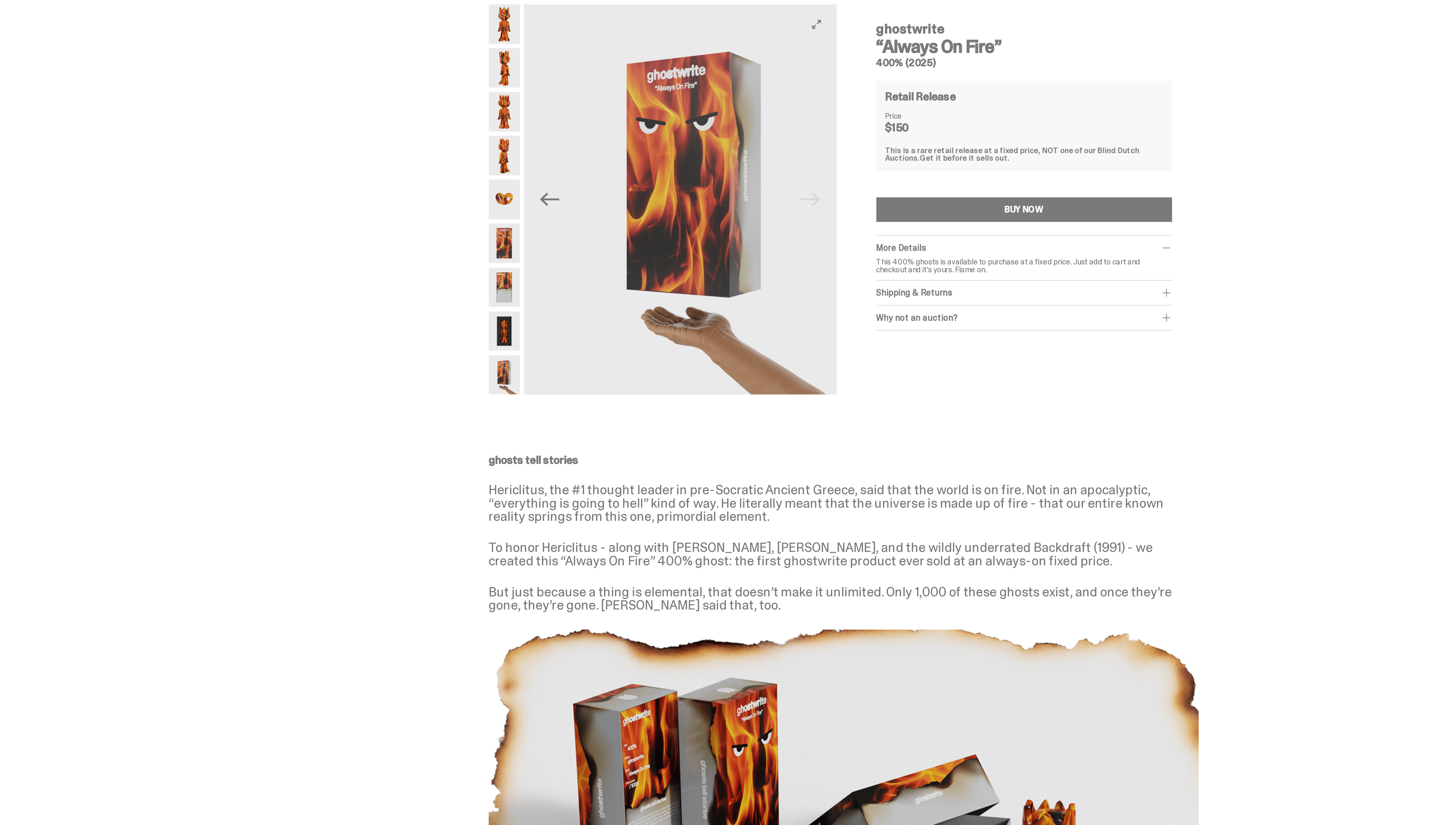
click at [712, 119] on img at bounding box center [651, 121] width 158 height 197
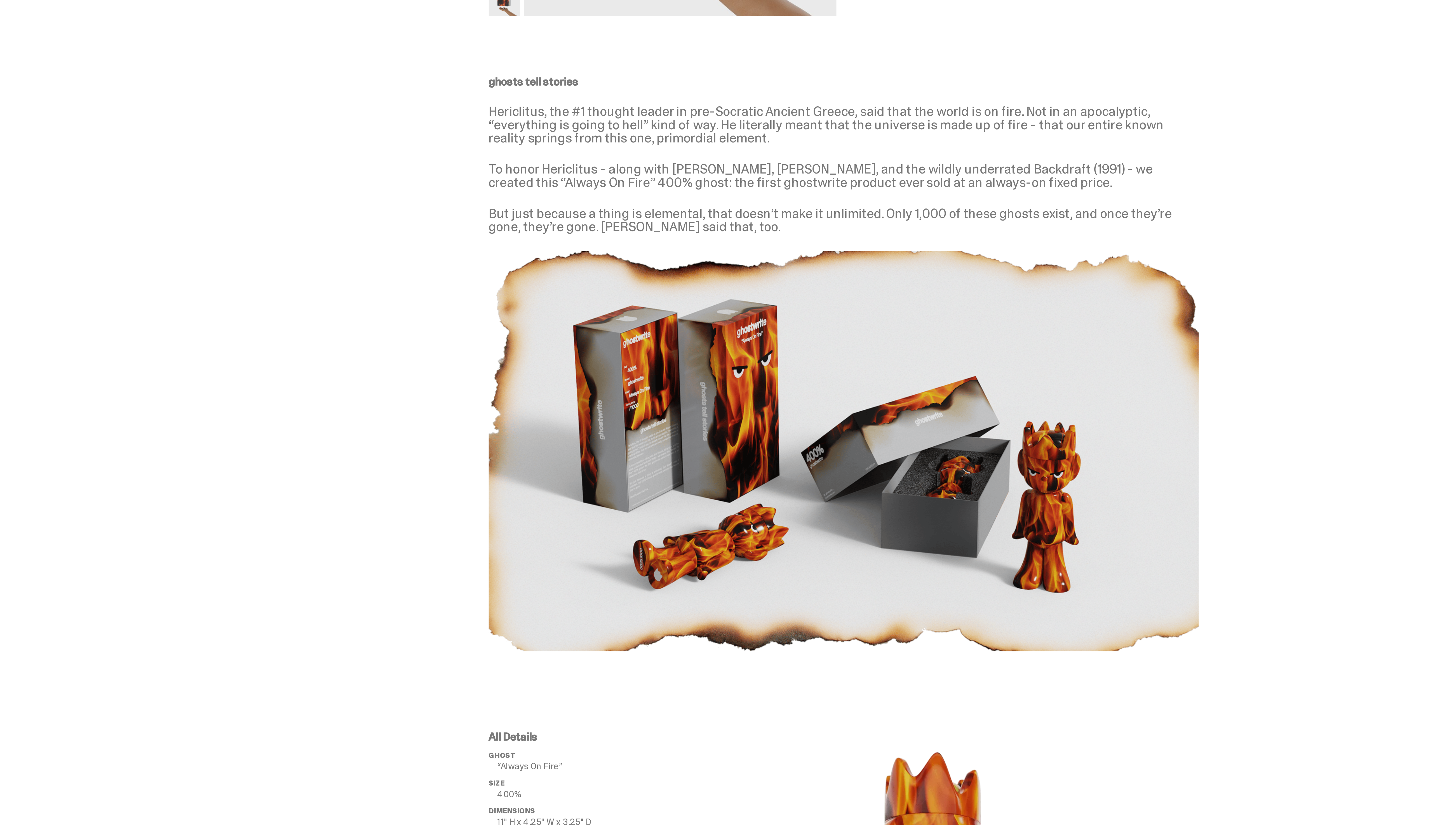
scroll to position [269, 0]
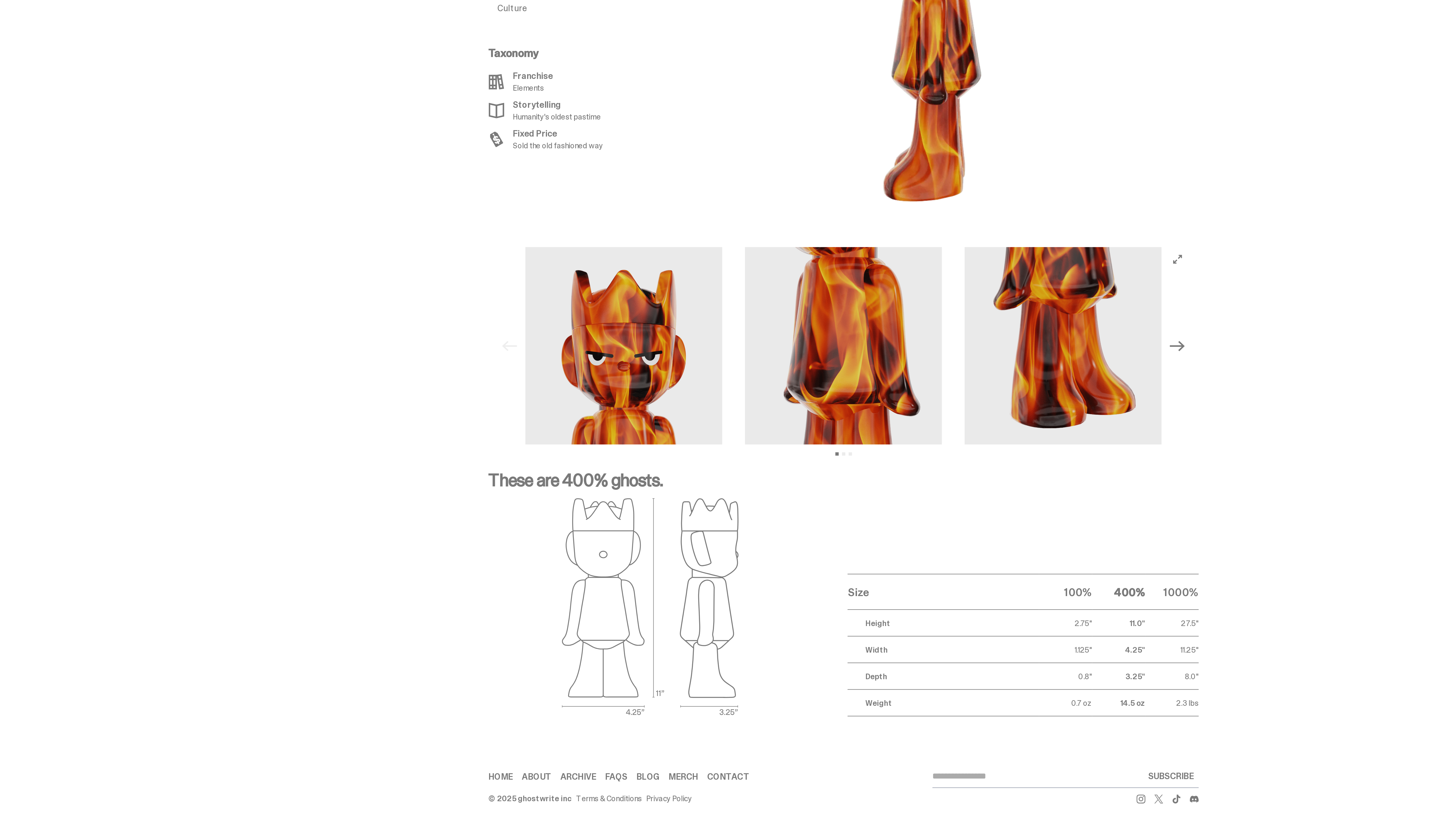
click at [896, 581] on icon "Next" at bounding box center [894, 583] width 7 height 7
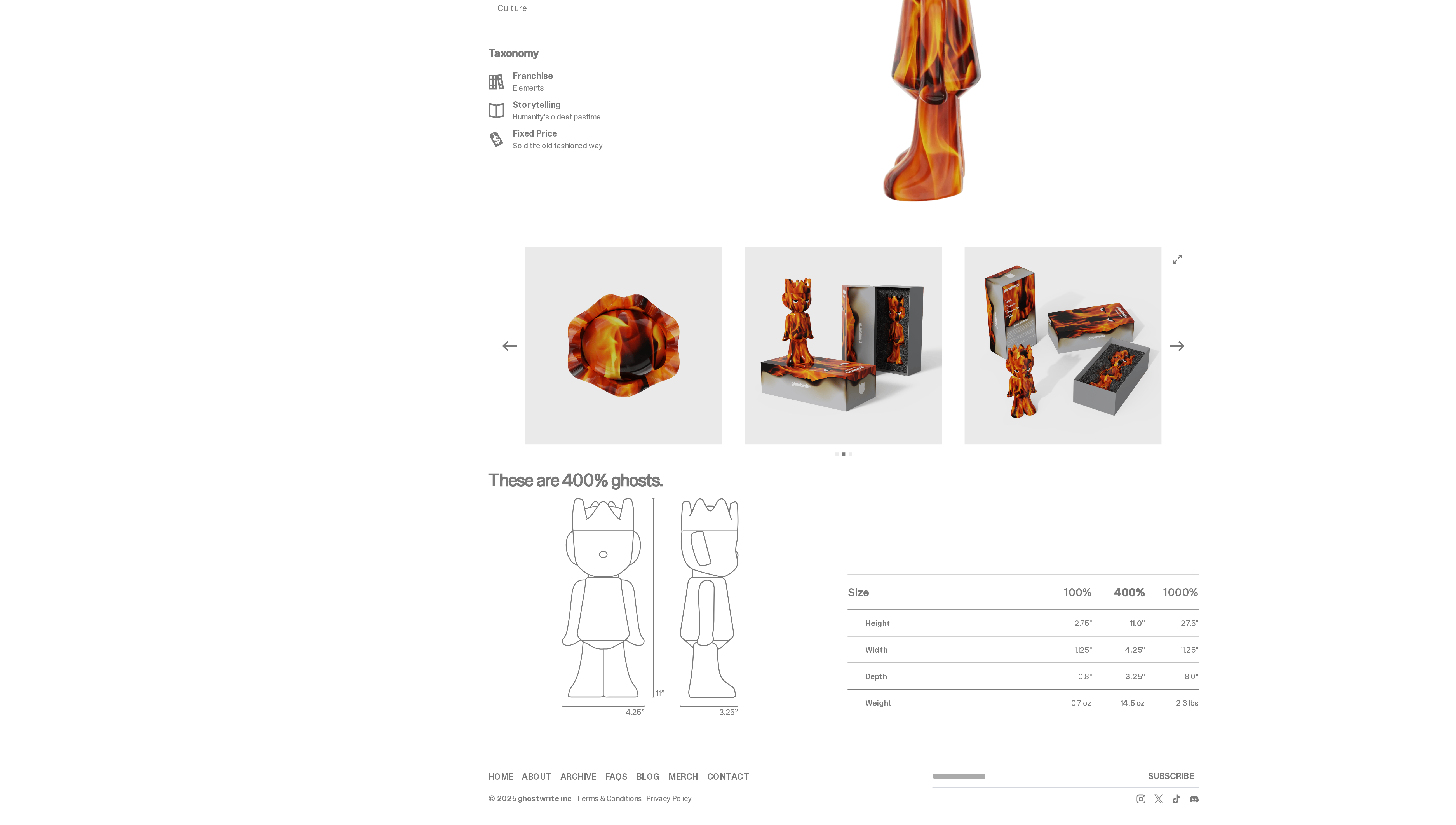
click at [896, 580] on icon "Next" at bounding box center [894, 583] width 7 height 7
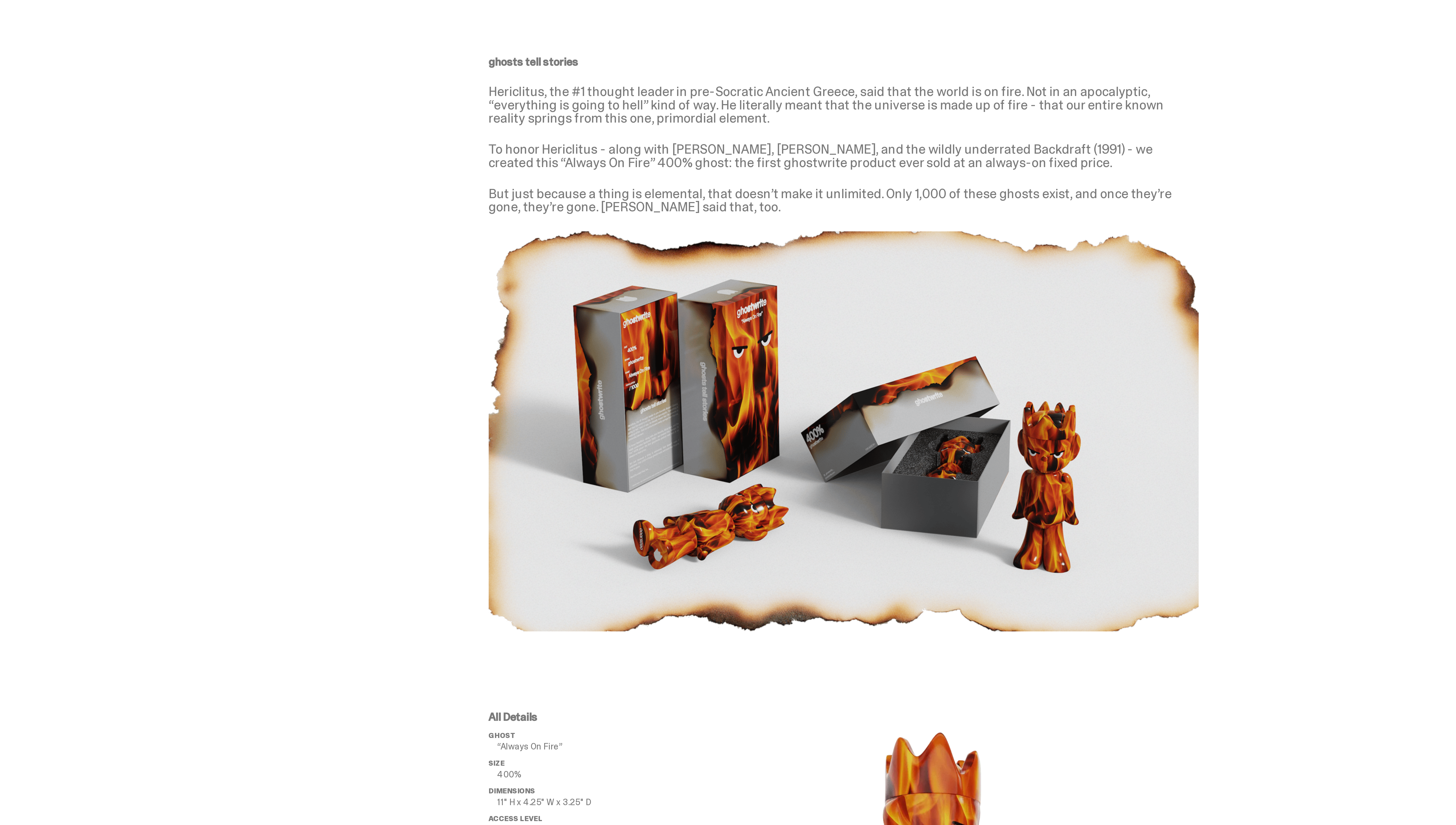
scroll to position [0, 0]
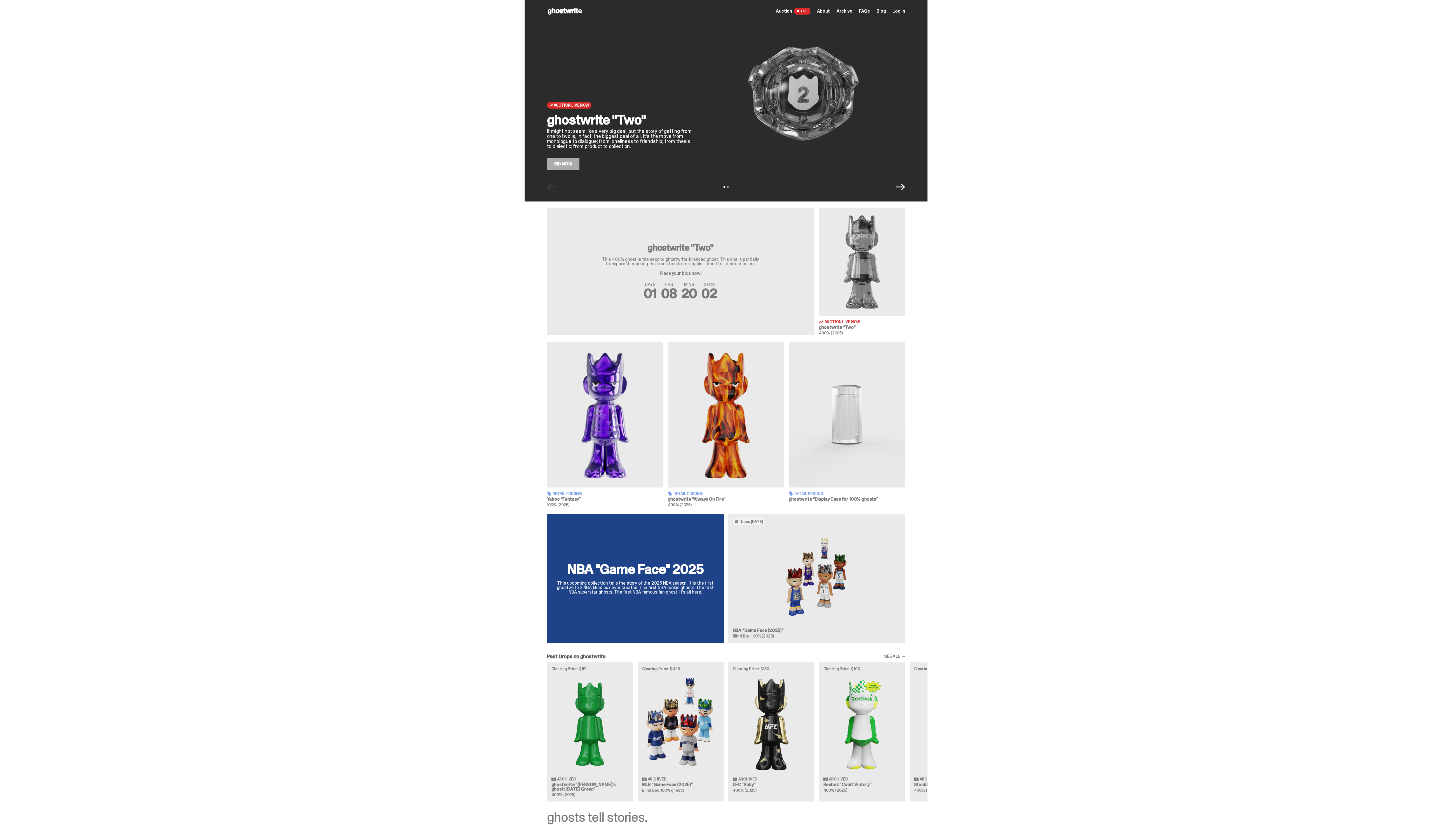
click at [642, 145] on p "It might not seem like a very big deal, but the story of getting from one to tw…" at bounding box center [619, 139] width 145 height 20
click at [653, 115] on h2 "ghostwrite "Two"" at bounding box center [619, 120] width 145 height 14
click at [565, 172] on div "Auction Live Now ghostwrite "Two" It might not seem like a very big deal, but t…" at bounding box center [726, 101] width 403 height 201
click at [569, 161] on link "Bid Now" at bounding box center [564, 164] width 33 height 12
